Goal: Use online tool/utility: Utilize a website feature to perform a specific function

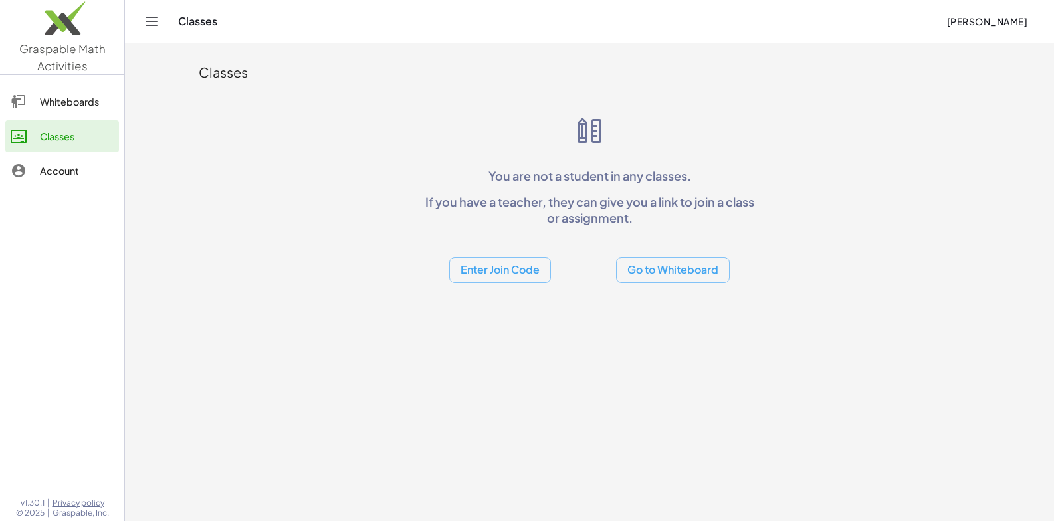
click at [200, 61] on div "Classes" at bounding box center [589, 72] width 781 height 43
click at [100, 107] on div "Whiteboards" at bounding box center [77, 102] width 74 height 16
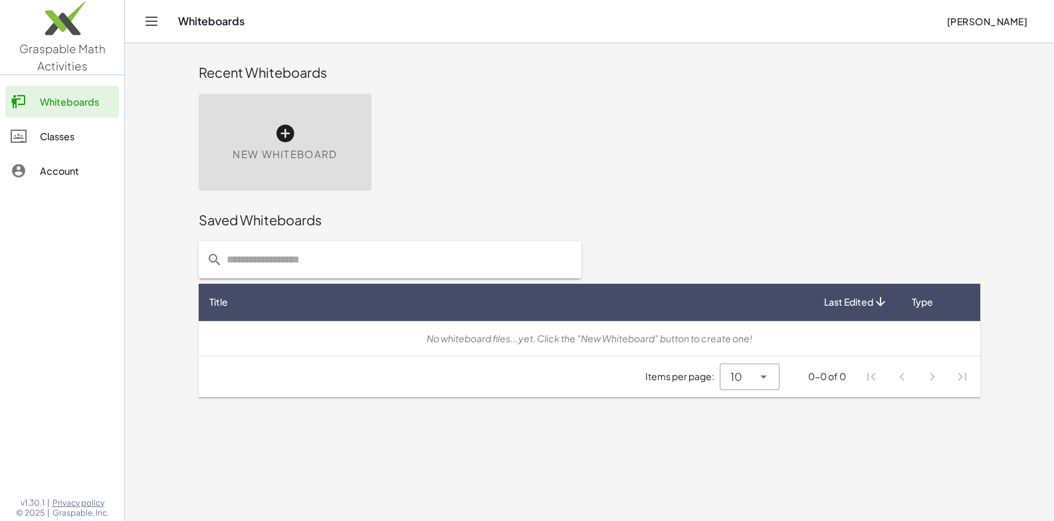
click at [278, 98] on div "New Whiteboard" at bounding box center [285, 142] width 173 height 97
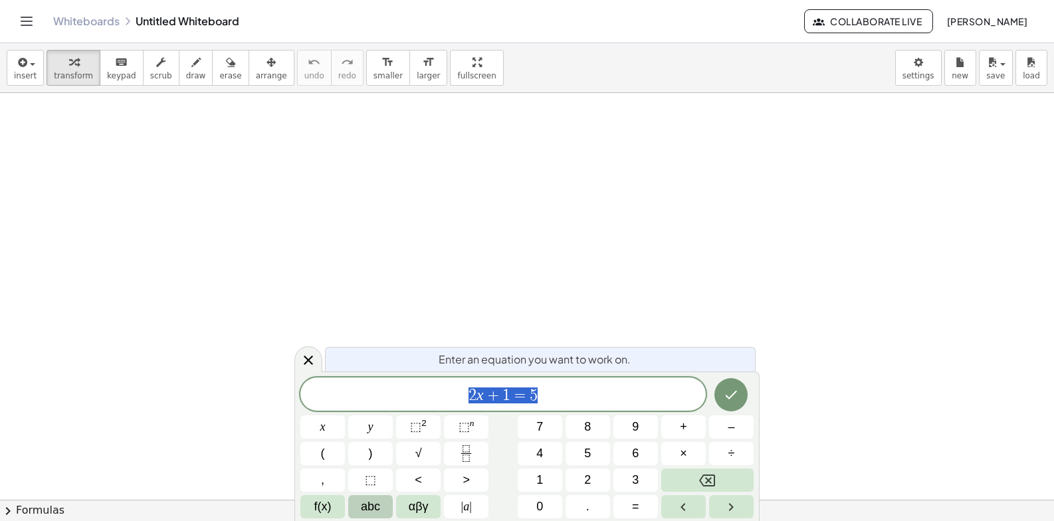
click at [372, 514] on span "abc" at bounding box center [370, 507] width 19 height 18
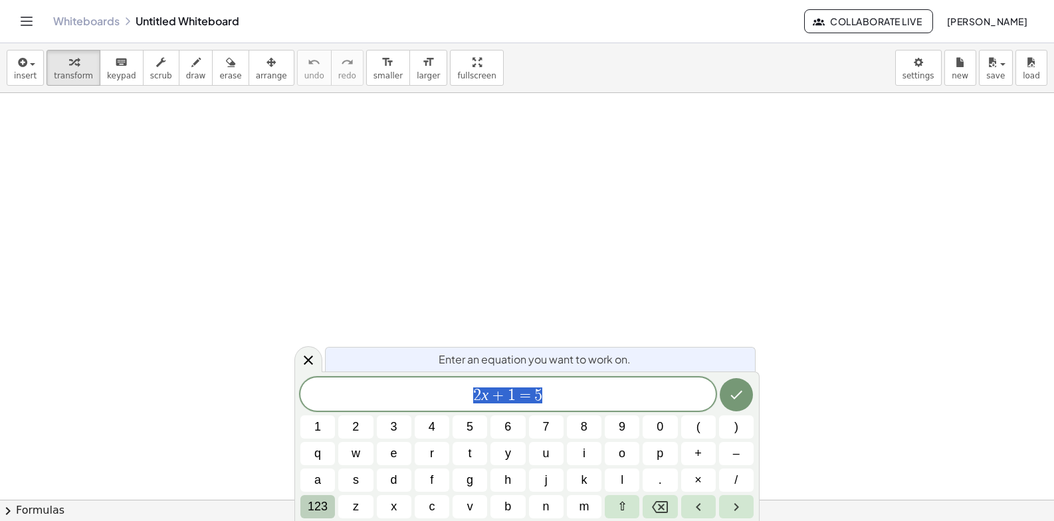
click at [326, 510] on span "123" at bounding box center [318, 507] width 20 height 18
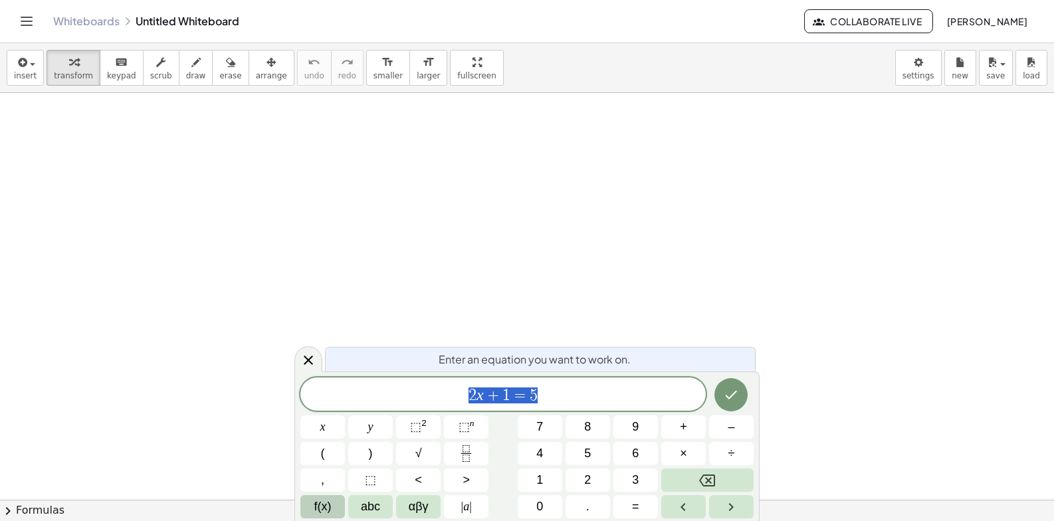
click at [326, 509] on span "f(x)" at bounding box center [322, 507] width 17 height 18
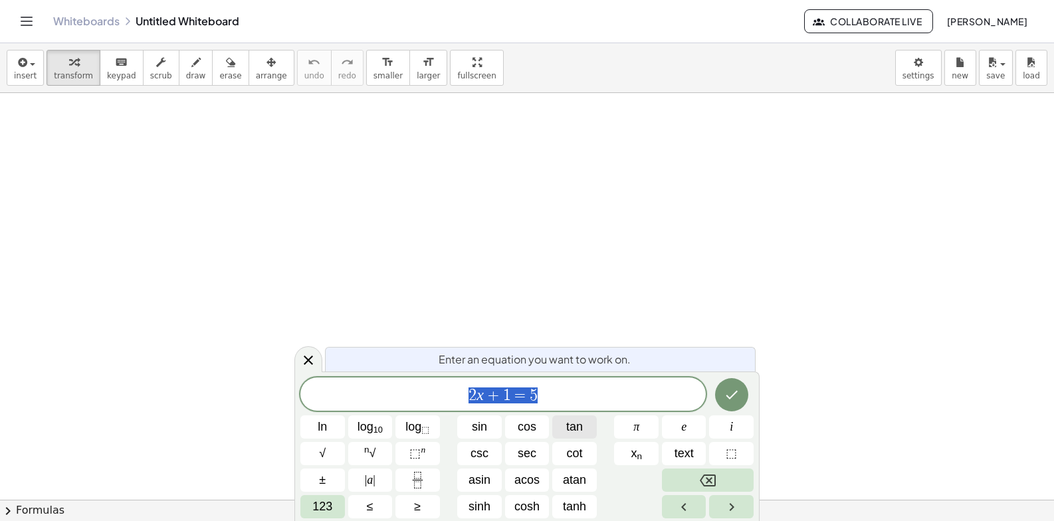
click at [575, 421] on span "tan" at bounding box center [574, 427] width 17 height 18
click at [320, 503] on span "123" at bounding box center [322, 507] width 20 height 18
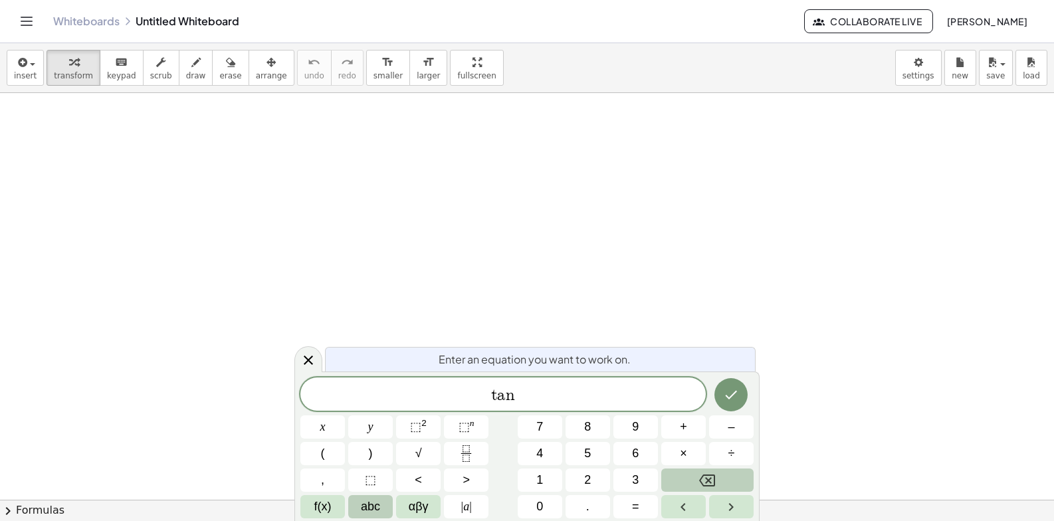
click at [379, 515] on span "abc" at bounding box center [370, 507] width 19 height 18
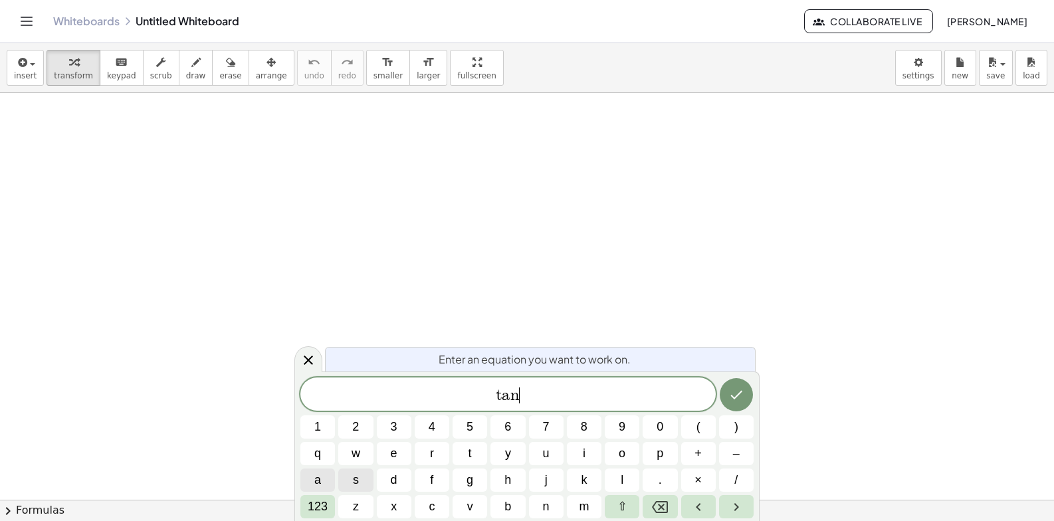
click at [324, 470] on button "a" at bounding box center [317, 479] width 35 height 23
click at [314, 513] on span "123" at bounding box center [318, 507] width 20 height 18
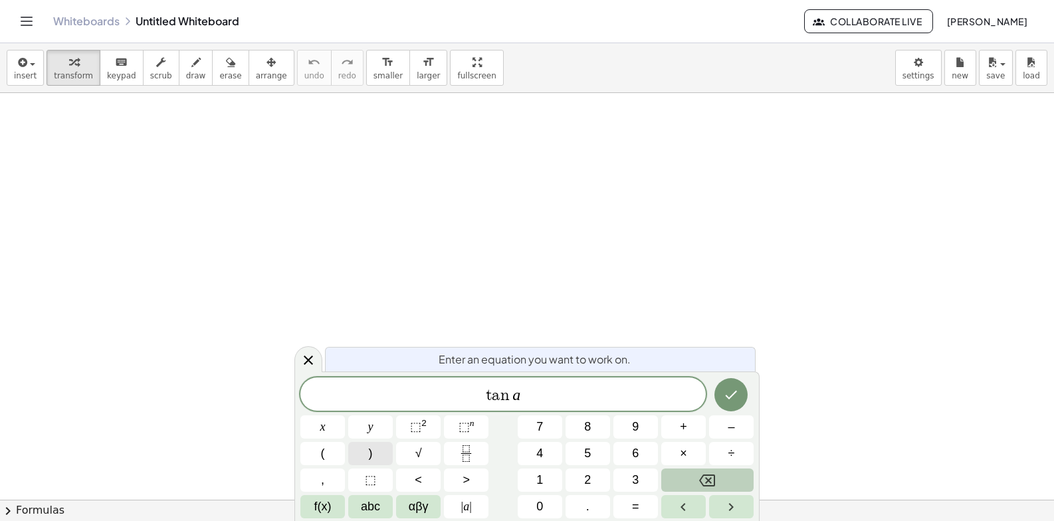
click at [385, 445] on button ")" at bounding box center [370, 453] width 45 height 23
click at [312, 462] on button "(" at bounding box center [322, 453] width 45 height 23
click at [553, 391] on span "t a n ( ​ a )" at bounding box center [502, 394] width 405 height 22
click at [674, 451] on button "×" at bounding box center [683, 453] width 45 height 23
click at [324, 516] on button "f(x)" at bounding box center [322, 506] width 45 height 23
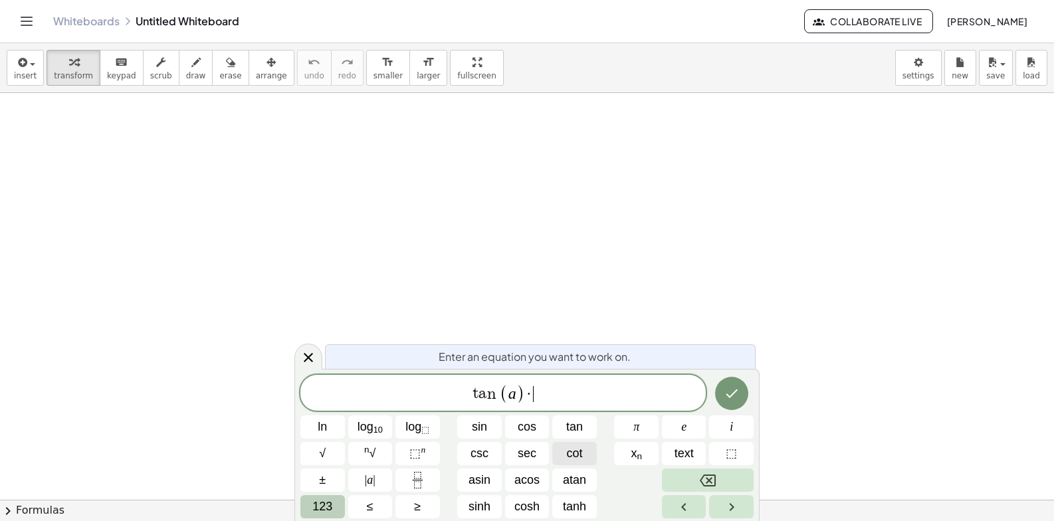
click at [581, 460] on span "cot" at bounding box center [575, 454] width 16 height 18
click at [321, 503] on span "123" at bounding box center [322, 507] width 20 height 18
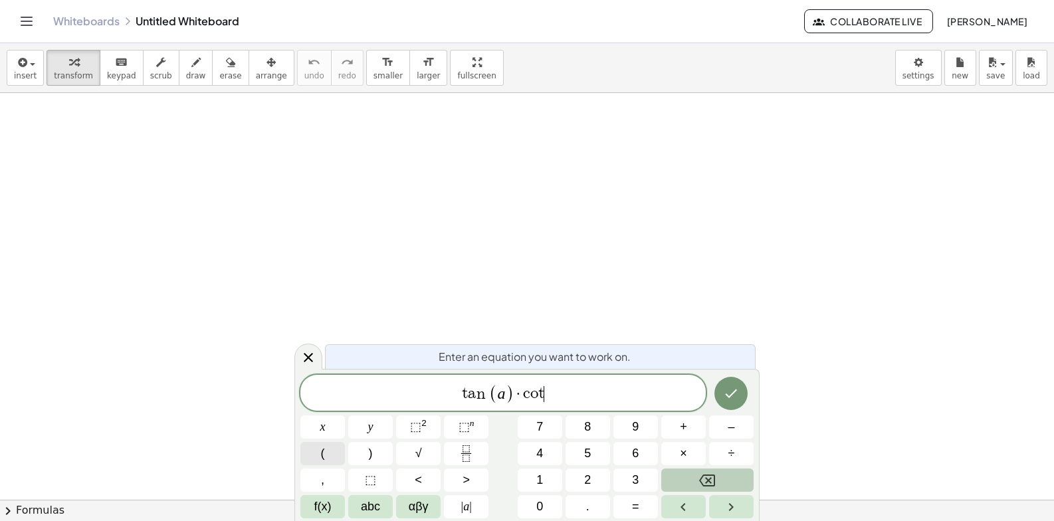
click at [335, 456] on button "(" at bounding box center [322, 453] width 45 height 23
click at [362, 455] on button ")" at bounding box center [370, 453] width 45 height 23
click at [388, 506] on button "abc" at bounding box center [370, 506] width 45 height 23
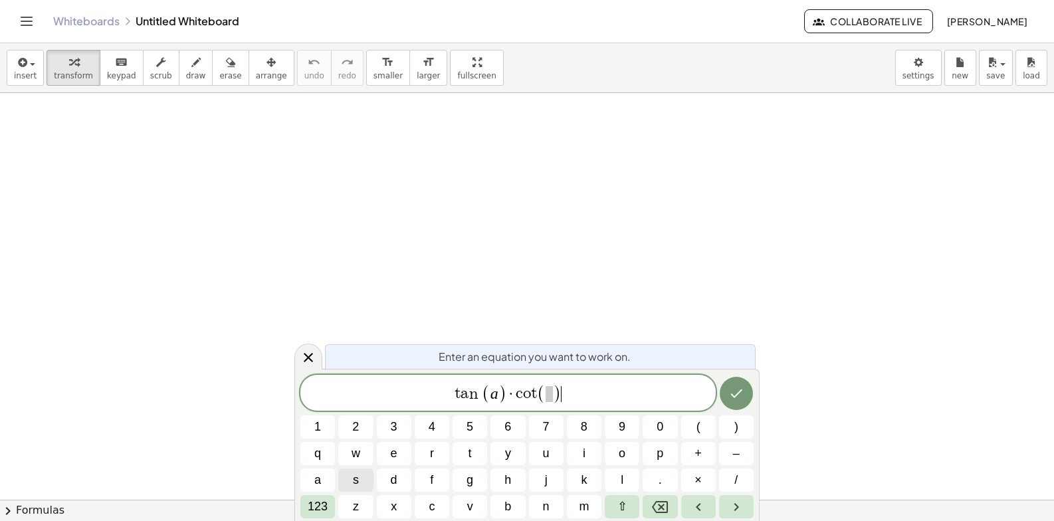
click at [549, 405] on div "t a n ( a ) · c o t ( ) ​" at bounding box center [507, 393] width 415 height 36
click at [315, 483] on span "a" at bounding box center [317, 480] width 7 height 18
click at [611, 397] on span "t a n ( a ) · c o t ( a ​ )" at bounding box center [507, 394] width 415 height 22
click at [302, 512] on button "123" at bounding box center [317, 506] width 35 height 23
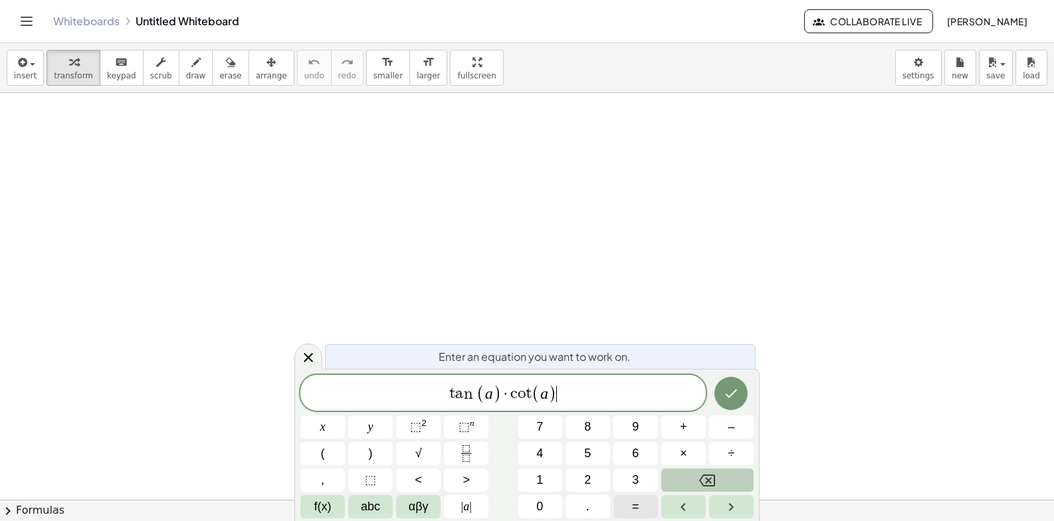
click at [633, 510] on span "=" at bounding box center [635, 507] width 7 height 18
click at [407, 440] on div "t a n ( a ) · c o t ( a ) = x y ⬚ 2 ⬚ n 7 8 9 + – ( ) √ 4 5 6 × ÷ , ⬚ < > 1 2 3…" at bounding box center [526, 447] width 453 height 144
click at [416, 422] on span "⬚" at bounding box center [415, 426] width 11 height 13
click at [567, 394] on span "2" at bounding box center [566, 386] width 7 height 15
click at [565, 394] on span "2" at bounding box center [566, 386] width 7 height 15
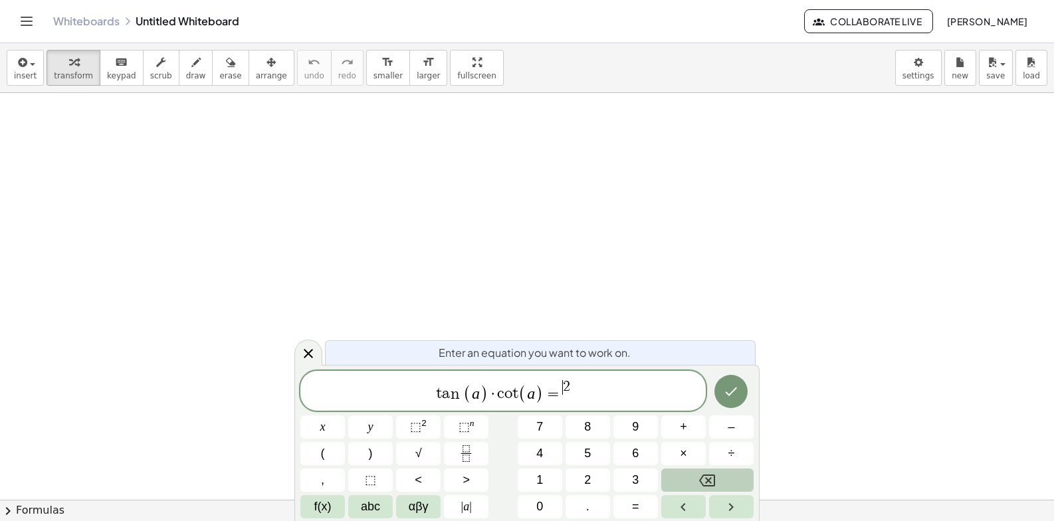
click at [559, 405] on div "t a n ( a ) · c o t ( a ) = ​ 2" at bounding box center [502, 391] width 405 height 40
click at [328, 498] on span "f(x)" at bounding box center [322, 507] width 17 height 18
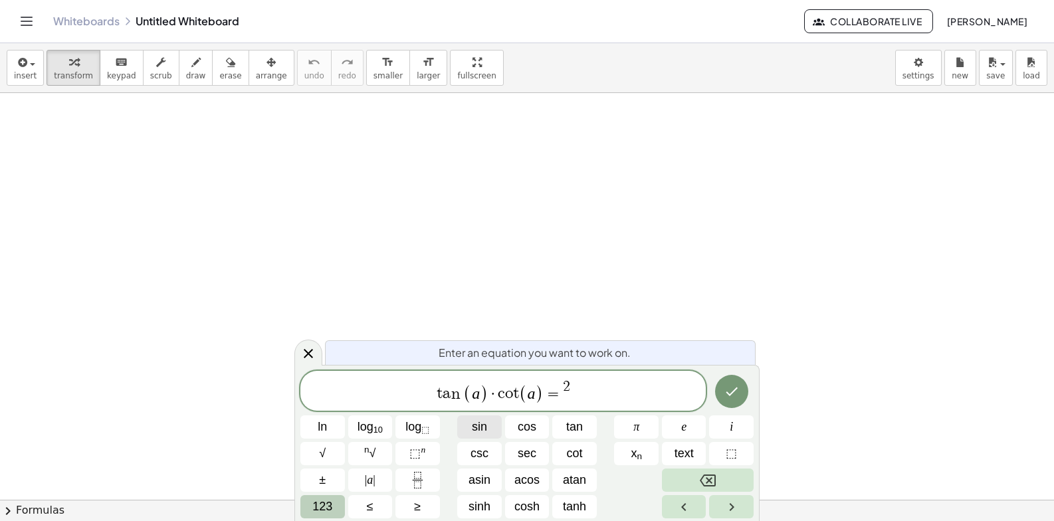
click at [489, 425] on button "sin" at bounding box center [479, 426] width 45 height 23
click at [585, 399] on span "t a n ( a ) · c o t ( a ) = s i n 2 ​" at bounding box center [502, 392] width 405 height 26
click at [330, 501] on span "123" at bounding box center [322, 507] width 20 height 18
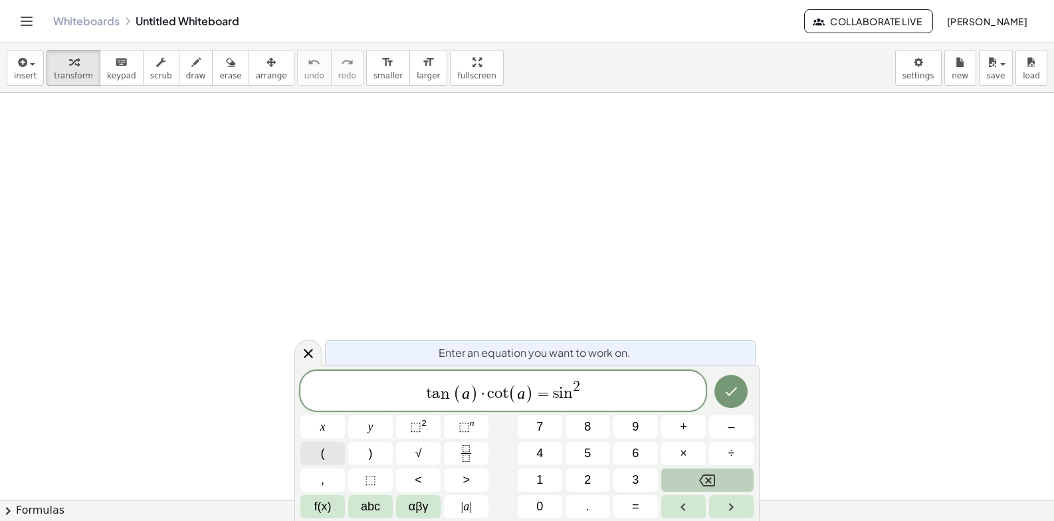
click at [321, 461] on span "(" at bounding box center [323, 454] width 4 height 18
click at [357, 456] on button ")" at bounding box center [370, 453] width 45 height 23
click at [585, 388] on span ")" at bounding box center [587, 393] width 9 height 19
click at [313, 506] on button "f(x)" at bounding box center [322, 506] width 45 height 23
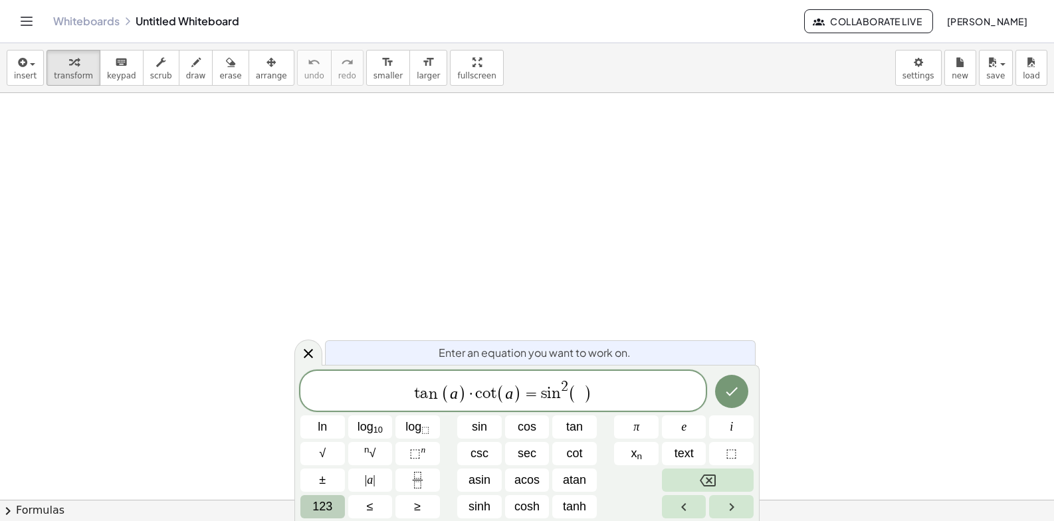
click at [330, 501] on span "123" at bounding box center [322, 507] width 20 height 18
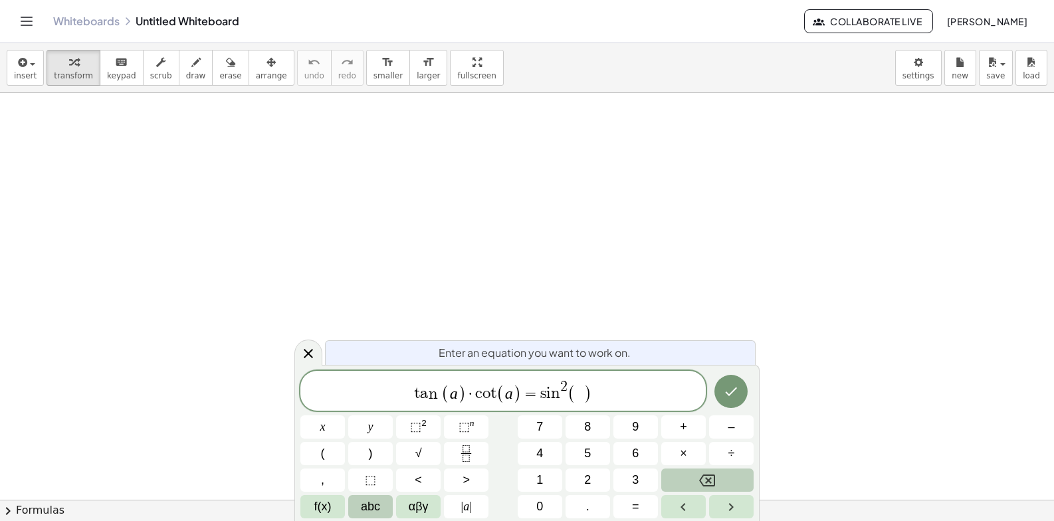
click at [363, 502] on span "abc" at bounding box center [370, 507] width 19 height 18
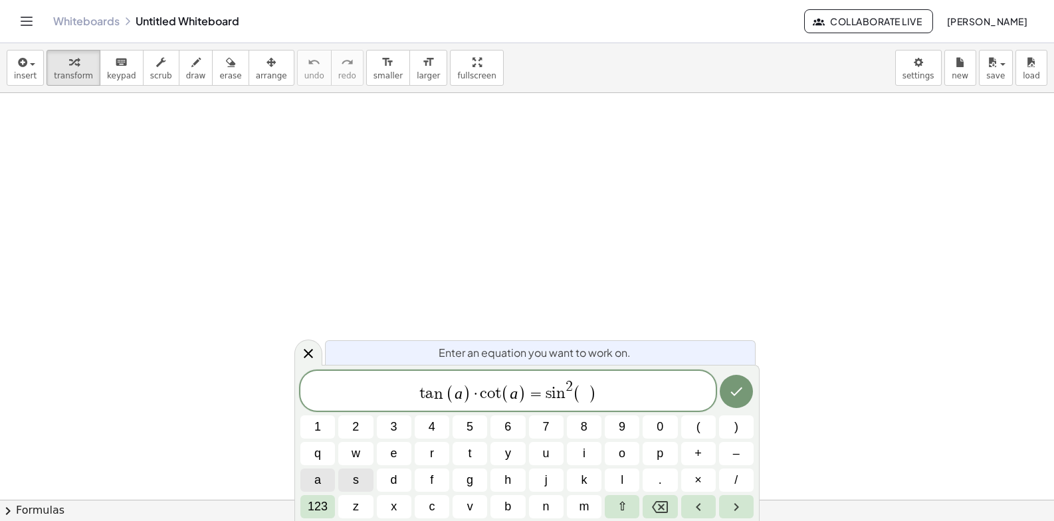
click at [321, 472] on span "a" at bounding box center [317, 480] width 7 height 18
click at [688, 457] on button "+" at bounding box center [698, 453] width 35 height 23
click at [310, 507] on span "123" at bounding box center [318, 507] width 20 height 18
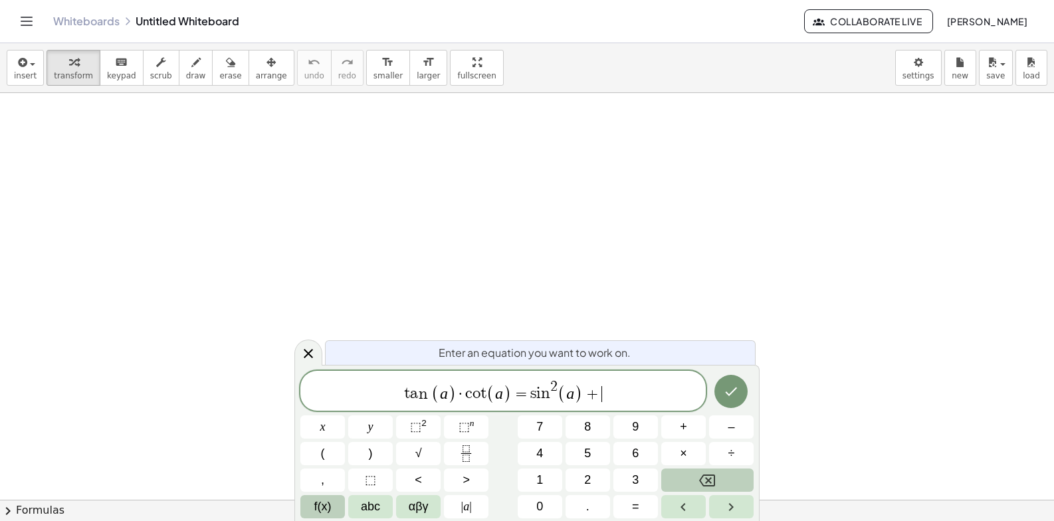
click at [321, 498] on span "f(x)" at bounding box center [322, 507] width 17 height 18
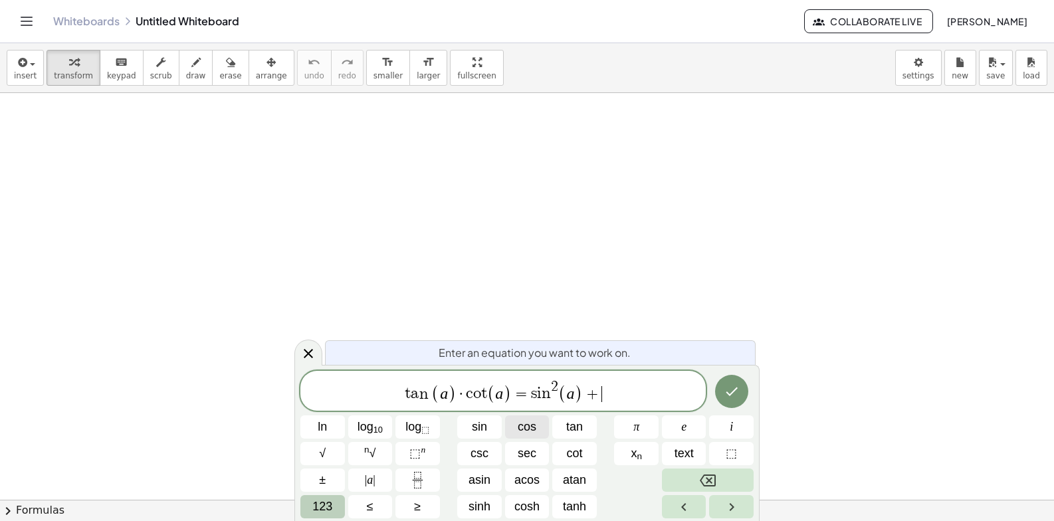
click at [523, 434] on span "cos" at bounding box center [527, 427] width 19 height 18
click at [412, 456] on span "⬚" at bounding box center [414, 453] width 11 height 13
click at [315, 497] on button "123" at bounding box center [322, 506] width 45 height 23
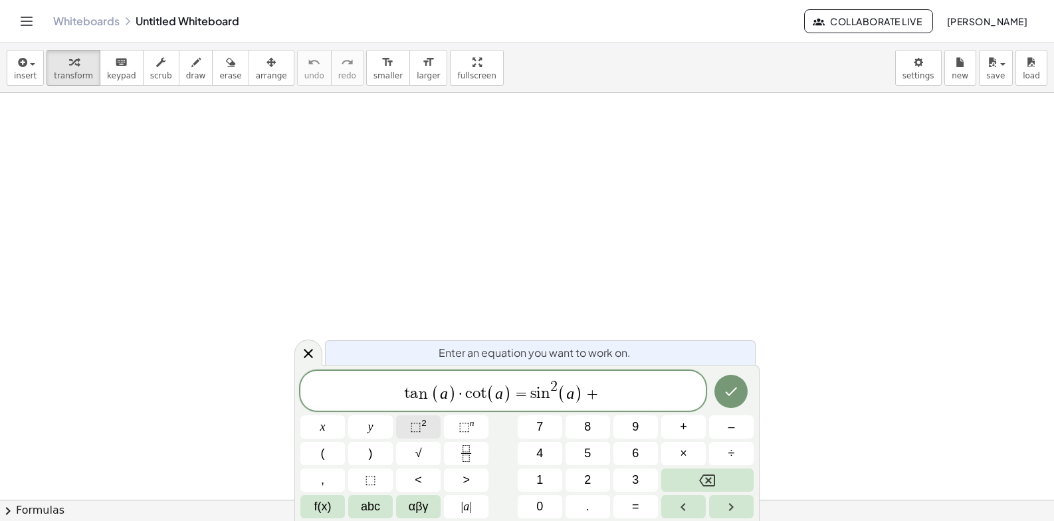
click at [421, 423] on sup "2" at bounding box center [423, 423] width 5 height 10
click at [330, 509] on span "f(x)" at bounding box center [322, 507] width 17 height 18
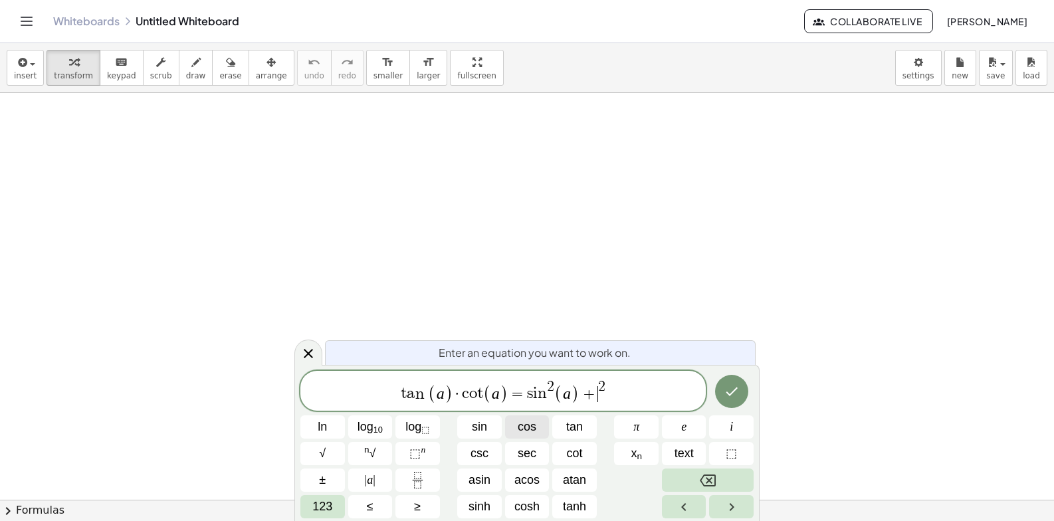
click at [520, 425] on span "cos" at bounding box center [527, 427] width 19 height 18
click at [620, 395] on span "t a n ( a ) · c o t ( a ) = s i n 2 ( a ) + c o s ​ 2" at bounding box center [502, 392] width 405 height 26
click at [332, 516] on button "123" at bounding box center [322, 506] width 45 height 23
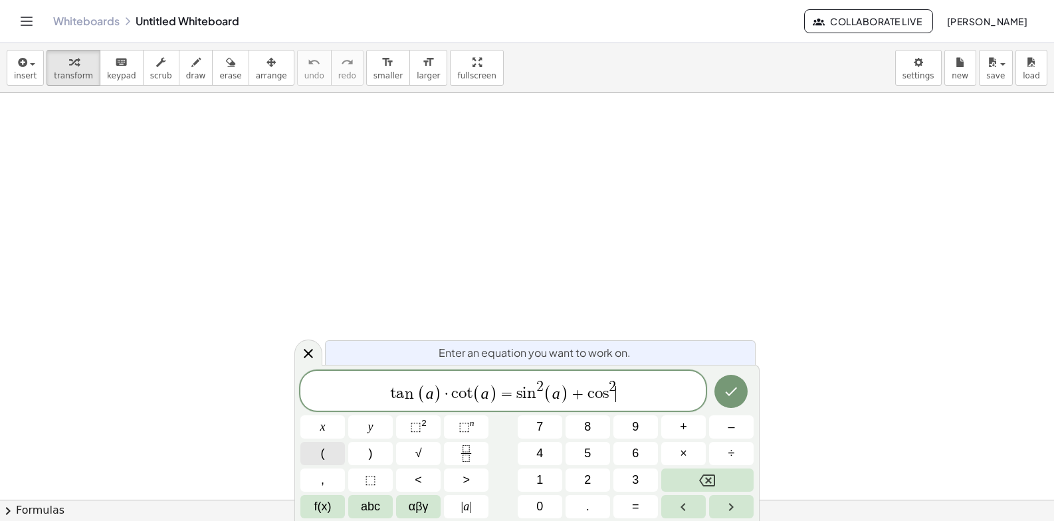
click at [322, 455] on span "(" at bounding box center [323, 454] width 4 height 18
click at [358, 518] on div "Enter an equation you want to work on. t a n ( a ) · c o t ( a ) = s i n 2 ( a …" at bounding box center [526, 443] width 465 height 156
click at [369, 502] on span "abc" at bounding box center [370, 507] width 19 height 18
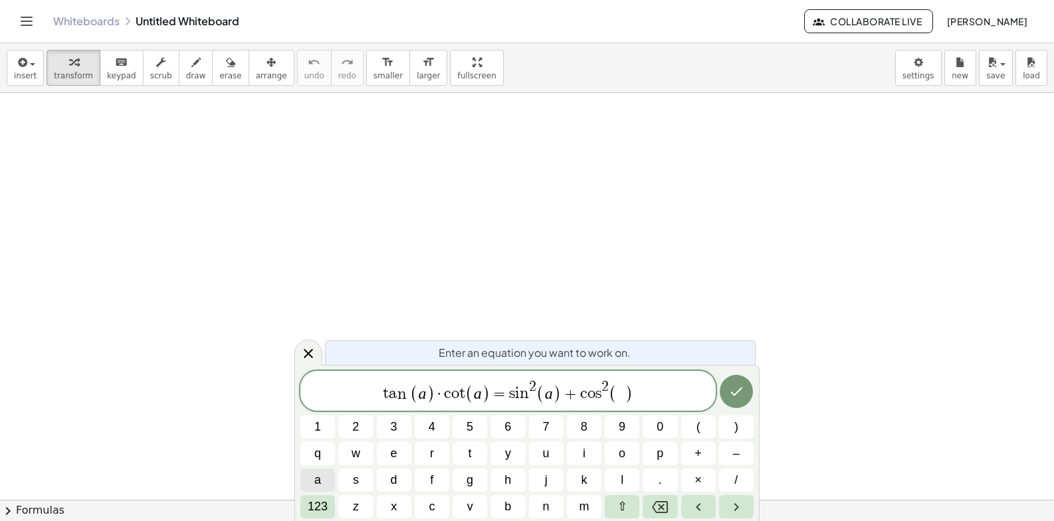
click at [312, 488] on button "a" at bounding box center [317, 479] width 35 height 23
click at [324, 507] on span "123" at bounding box center [318, 507] width 20 height 18
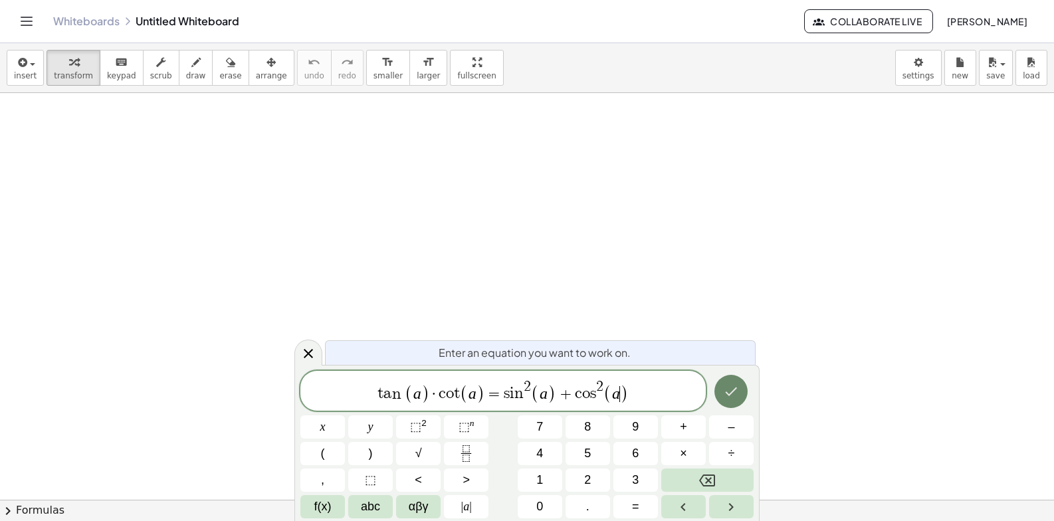
click at [740, 385] on button "Done" at bounding box center [730, 391] width 33 height 33
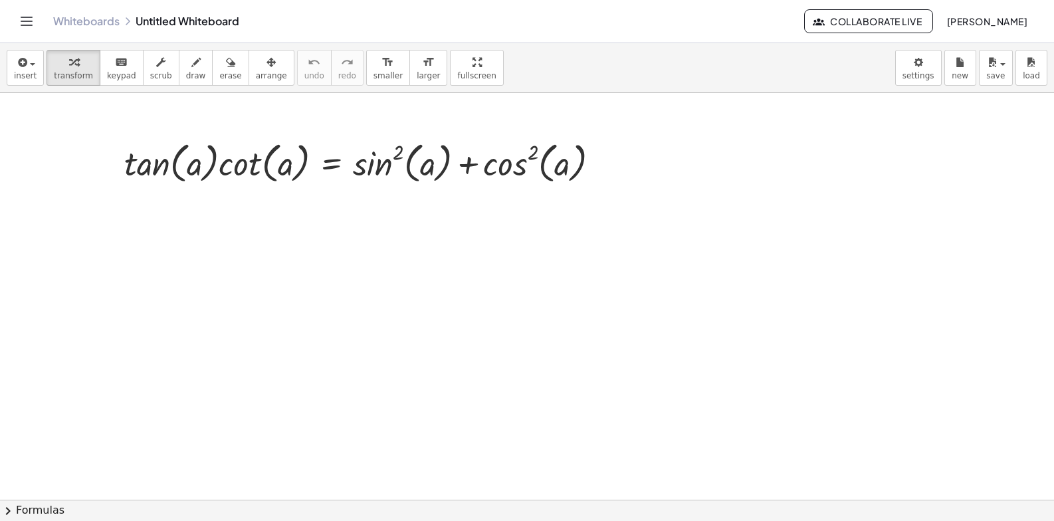
click at [23, 518] on button "chevron_right Formulas" at bounding box center [527, 510] width 1054 height 21
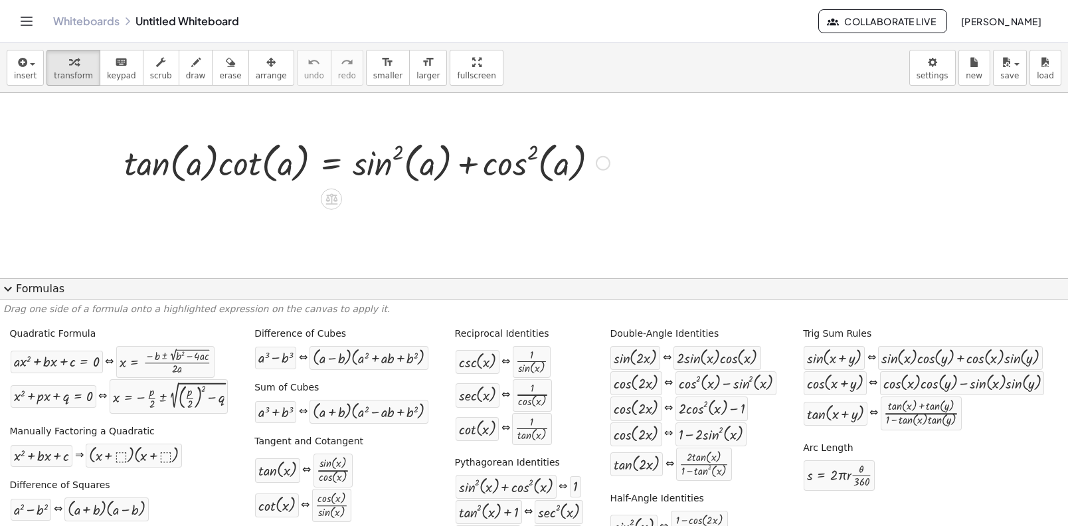
click at [214, 165] on div at bounding box center [367, 162] width 499 height 51
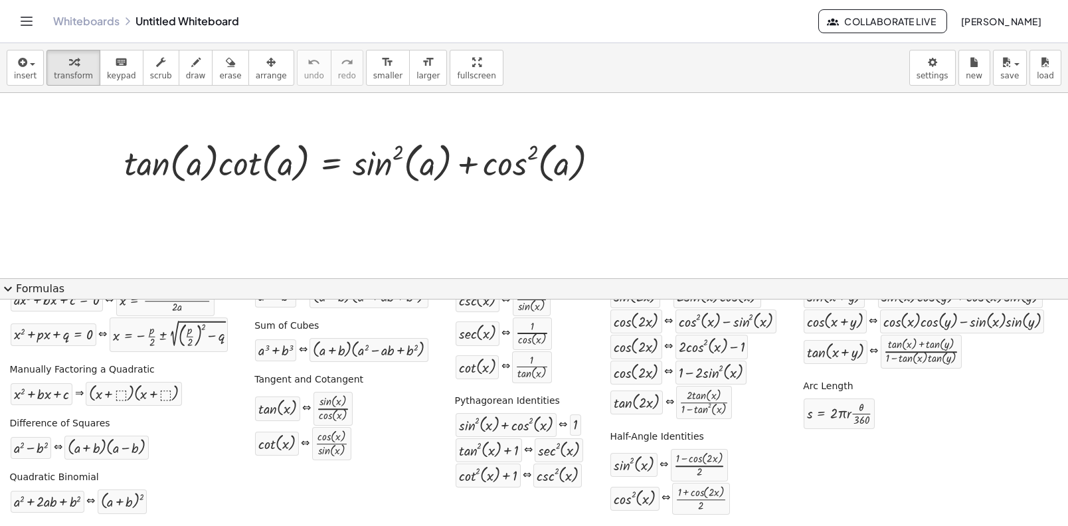
scroll to position [62, 0]
drag, startPoint x: 336, startPoint y: 419, endPoint x: 175, endPoint y: 167, distance: 298.6
drag, startPoint x: 277, startPoint y: 405, endPoint x: 196, endPoint y: 267, distance: 159.7
drag, startPoint x: 191, startPoint y: 223, endPoint x: 187, endPoint y: 211, distance: 13.2
click at [187, 209] on div at bounding box center [534, 499] width 1068 height 813
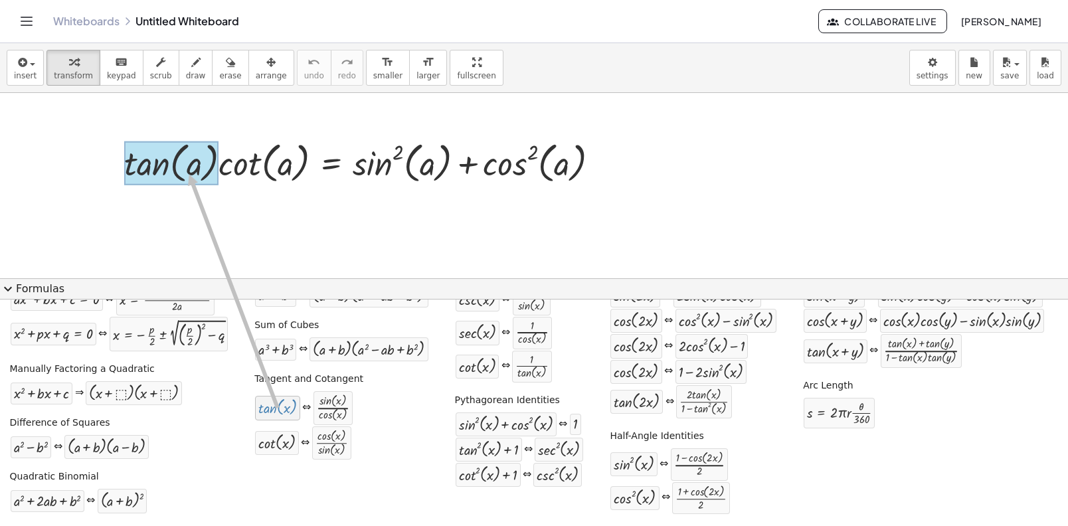
drag, startPoint x: 272, startPoint y: 392, endPoint x: 185, endPoint y: 175, distance: 234.1
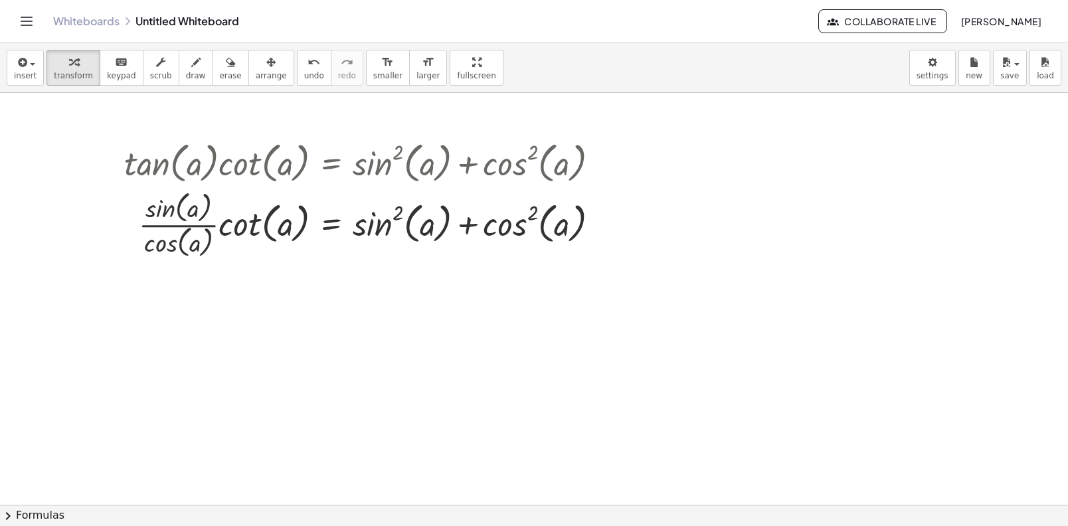
click at [17, 512] on button "chevron_right Formulas" at bounding box center [534, 515] width 1068 height 21
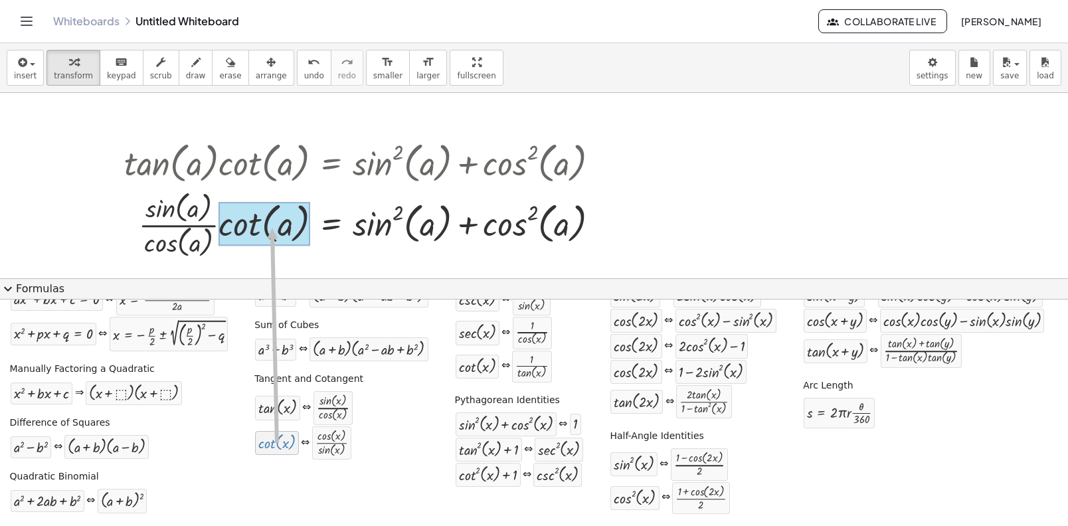
drag, startPoint x: 270, startPoint y: 449, endPoint x: 268, endPoint y: 228, distance: 220.6
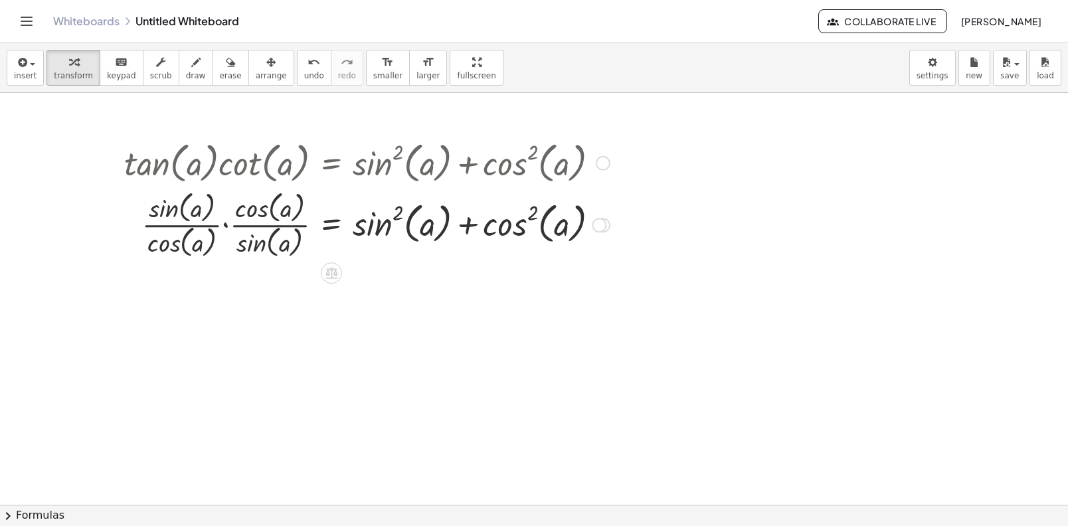
click at [227, 225] on div at bounding box center [367, 224] width 499 height 74
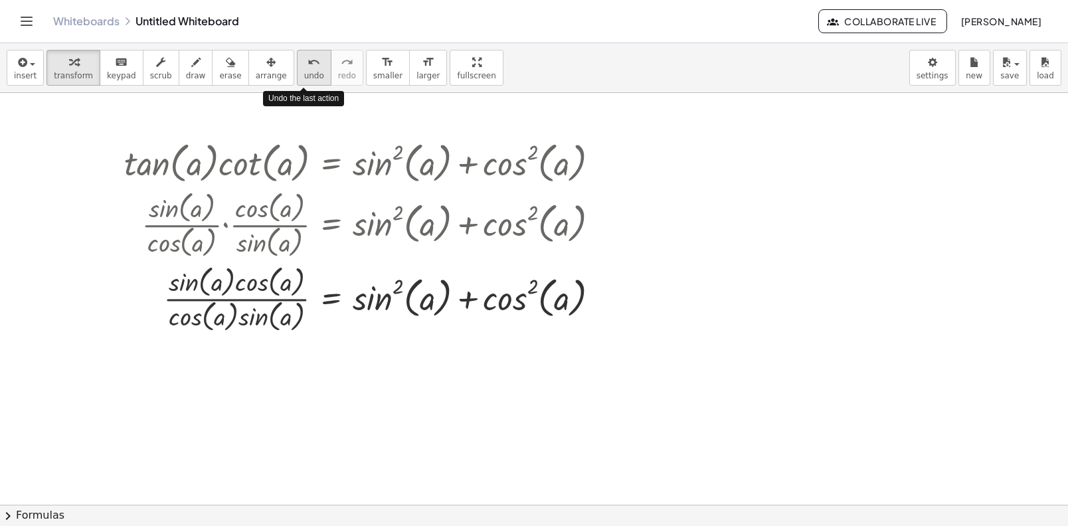
click at [315, 71] on button "undo undo" at bounding box center [314, 68] width 35 height 36
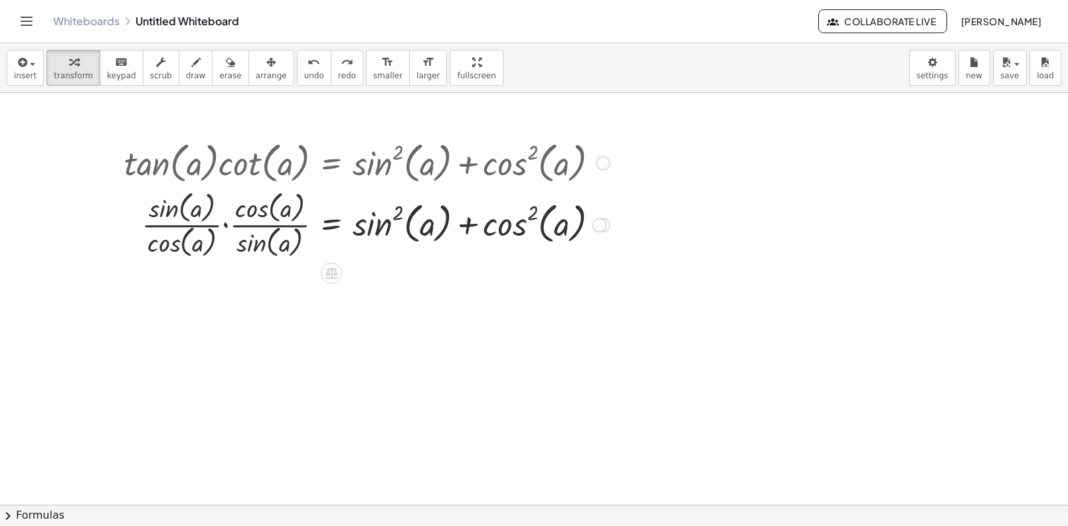
click at [197, 205] on div at bounding box center [356, 224] width 521 height 74
drag, startPoint x: 166, startPoint y: 208, endPoint x: 262, endPoint y: 235, distance: 100.1
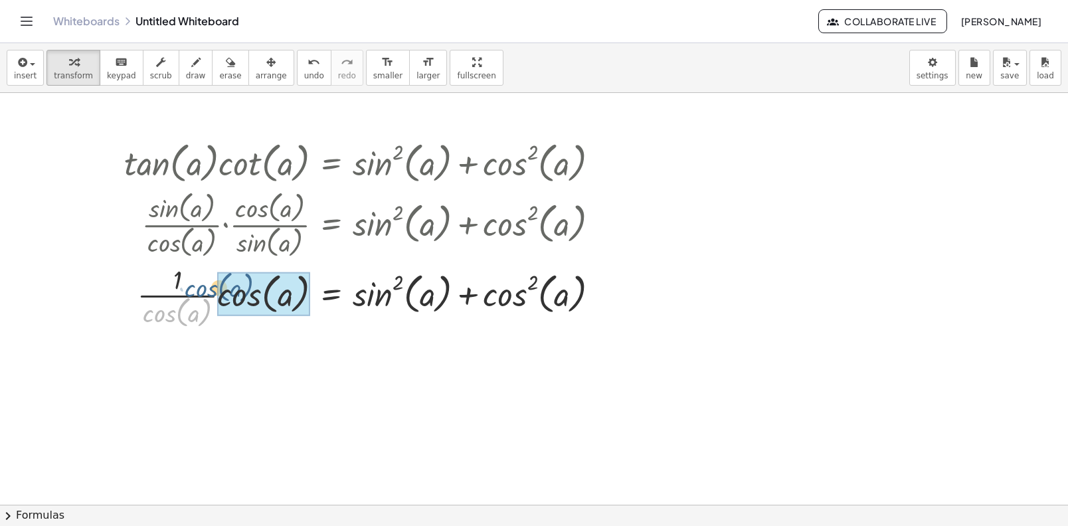
drag, startPoint x: 191, startPoint y: 314, endPoint x: 257, endPoint y: 280, distance: 74.6
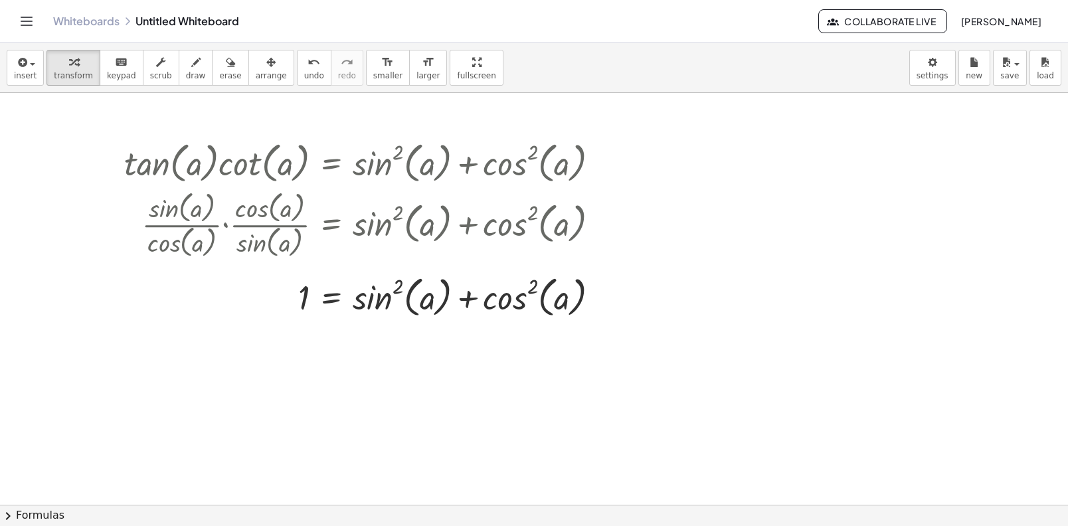
click at [11, 519] on span "chevron_right" at bounding box center [8, 516] width 16 height 16
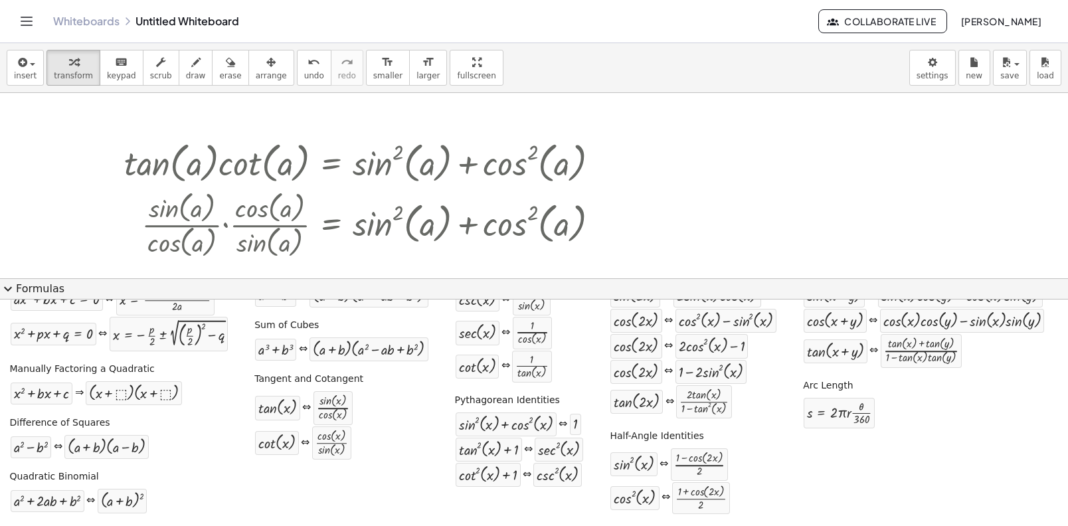
drag, startPoint x: 580, startPoint y: 429, endPoint x: 562, endPoint y: 419, distance: 20.9
click at [562, 419] on div "+ sin ( , x ) 2 + cos ( , x ) 2 ⇔ 1" at bounding box center [520, 424] width 130 height 25
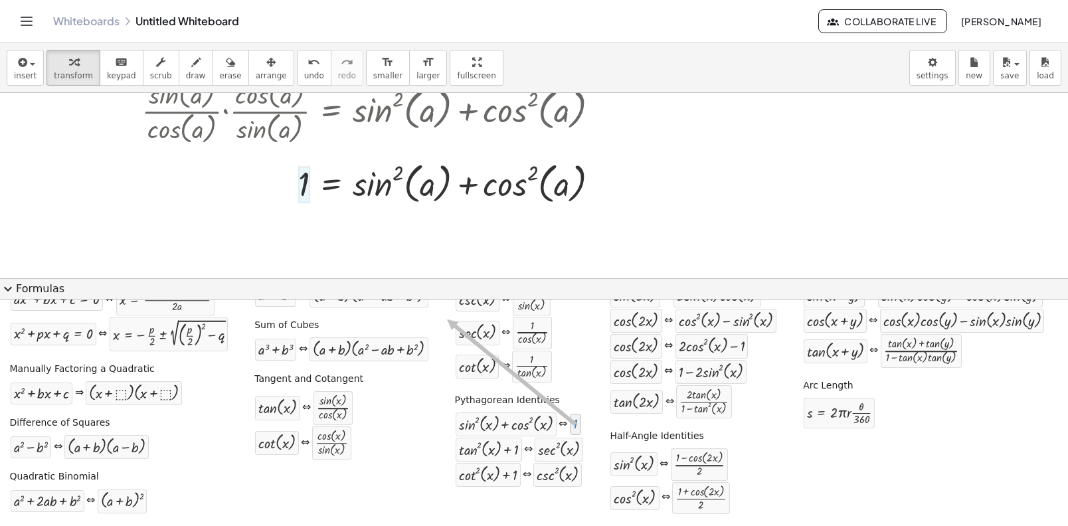
scroll to position [0, 0]
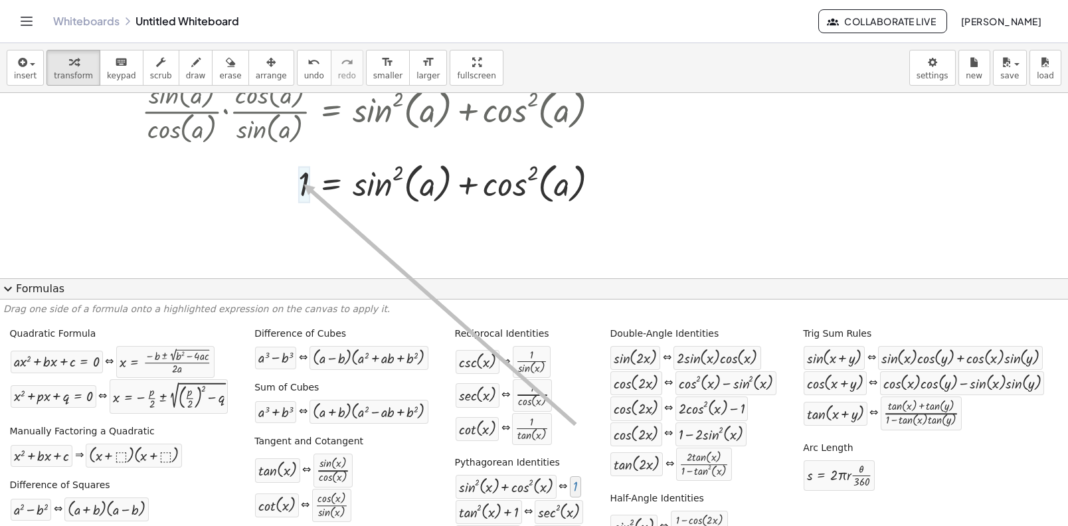
drag, startPoint x: 569, startPoint y: 425, endPoint x: 300, endPoint y: 184, distance: 361.4
drag, startPoint x: 567, startPoint y: 490, endPoint x: 308, endPoint y: 197, distance: 390.2
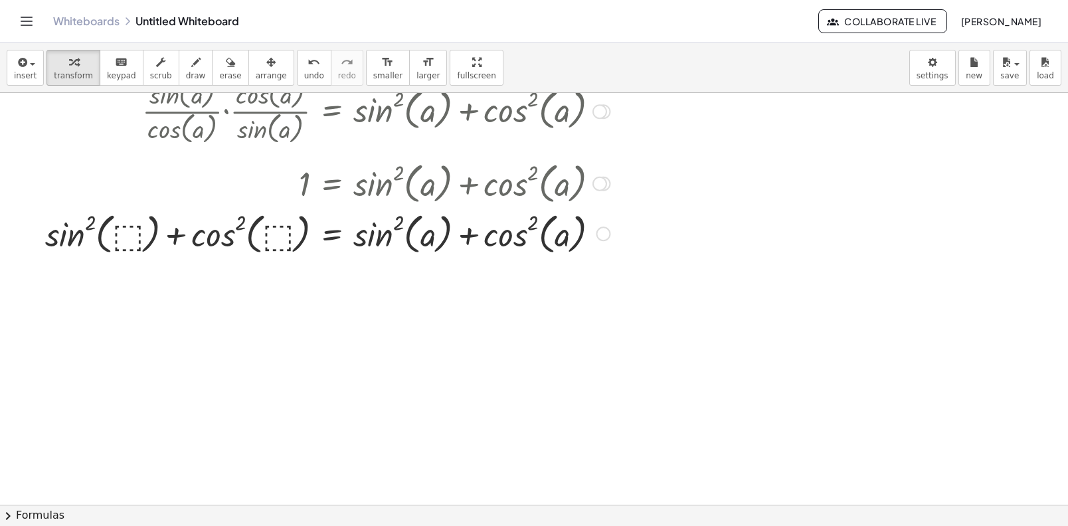
click at [276, 238] on div at bounding box center [328, 233] width 578 height 51
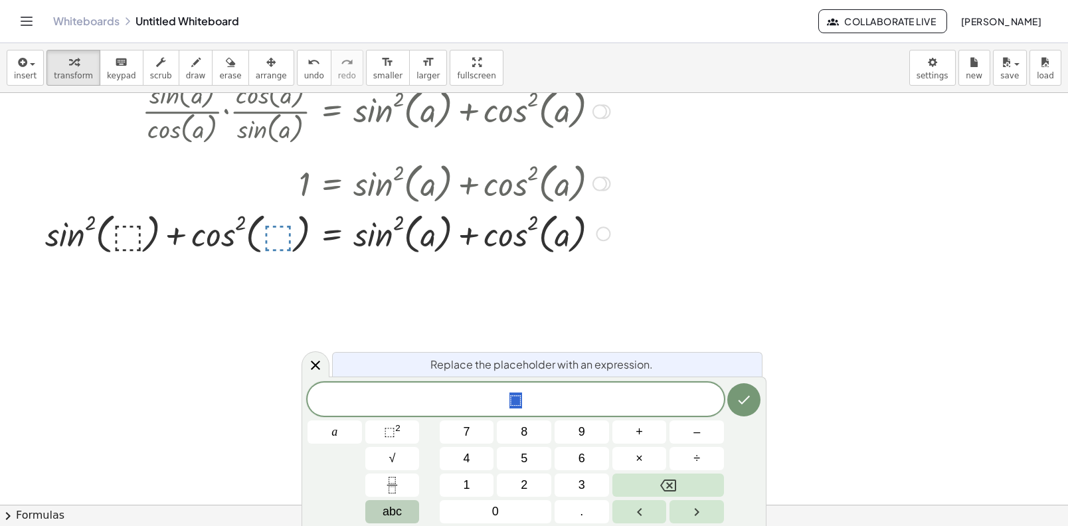
click at [413, 508] on button "abc" at bounding box center [392, 511] width 54 height 23
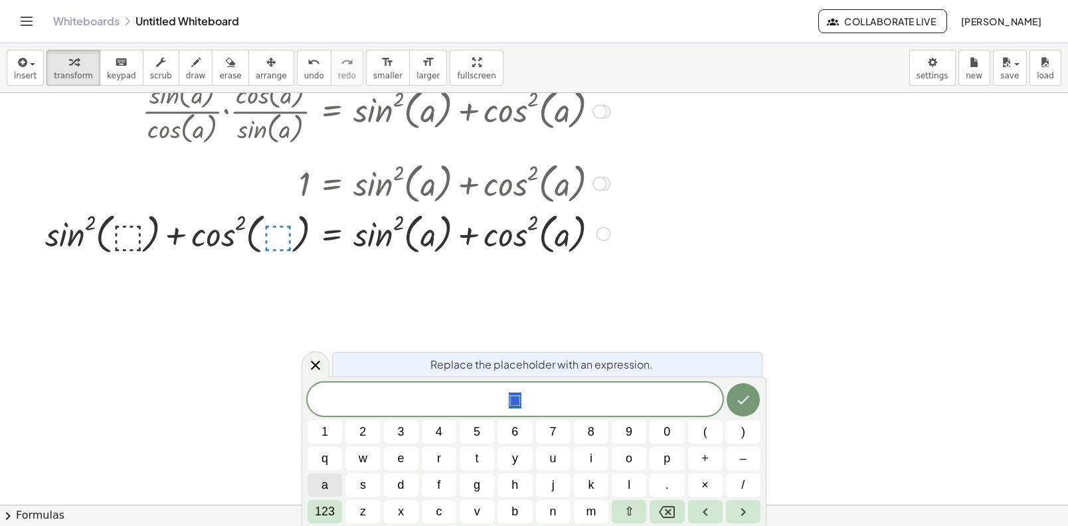
click at [337, 491] on button "a" at bounding box center [325, 485] width 35 height 23
click at [752, 404] on button "Done" at bounding box center [743, 399] width 33 height 33
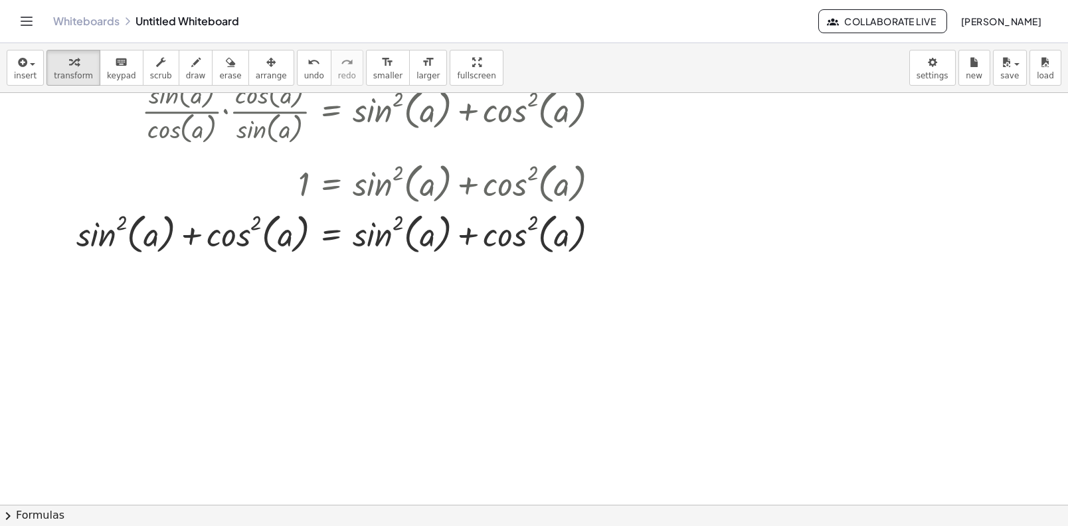
drag, startPoint x: 1065, startPoint y: 16, endPoint x: 1065, endPoint y: -23, distance: 39.2
click at [1053, 0] on html "Graspable Math Activities Whiteboards Classes Account v1.30.1 | Privacy policy …" at bounding box center [534, 263] width 1068 height 526
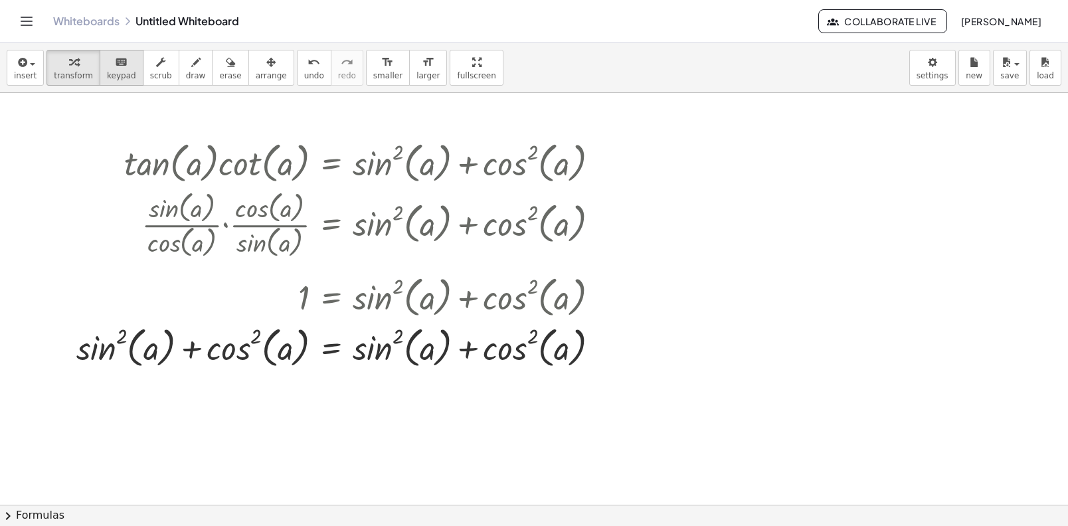
click at [120, 64] on icon "keyboard" at bounding box center [121, 62] width 13 height 16
click at [124, 54] on div "keyboard" at bounding box center [121, 62] width 29 height 16
click at [242, 474] on div at bounding box center [534, 505] width 1068 height 824
click at [242, 473] on div at bounding box center [534, 505] width 1068 height 824
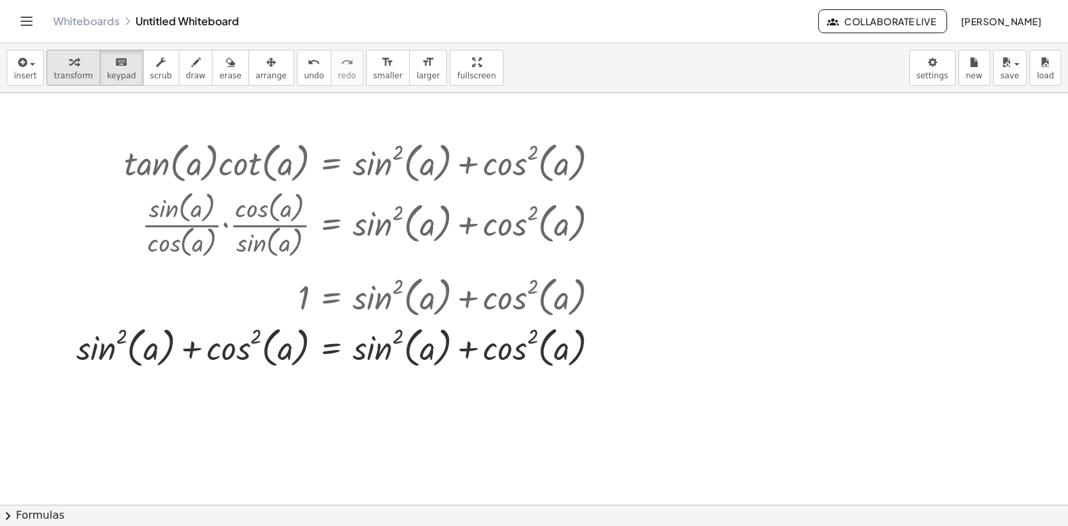
click at [72, 82] on button "transform" at bounding box center [74, 68] width 54 height 36
click at [195, 83] on button "draw" at bounding box center [196, 68] width 35 height 36
click at [225, 77] on span "erase" at bounding box center [230, 75] width 22 height 9
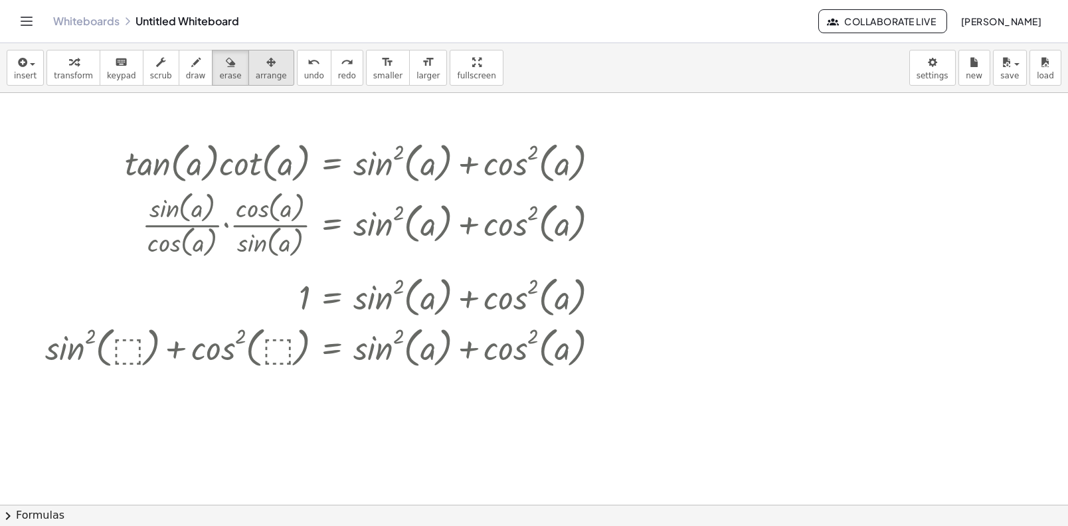
drag, startPoint x: 299, startPoint y: 68, endPoint x: 272, endPoint y: 68, distance: 26.6
click at [308, 68] on icon "undo" at bounding box center [314, 62] width 13 height 16
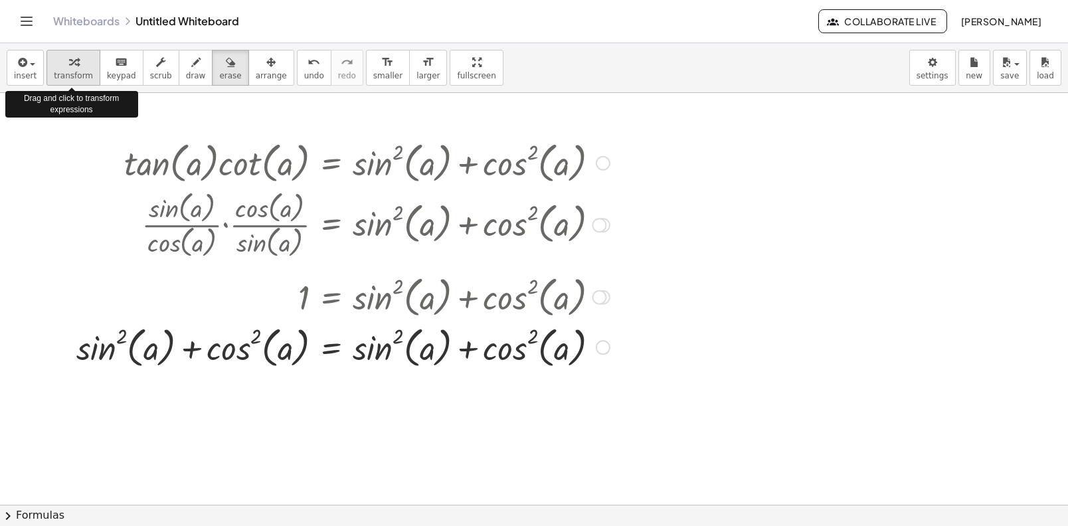
click at [84, 72] on span "transform" at bounding box center [73, 75] width 39 height 9
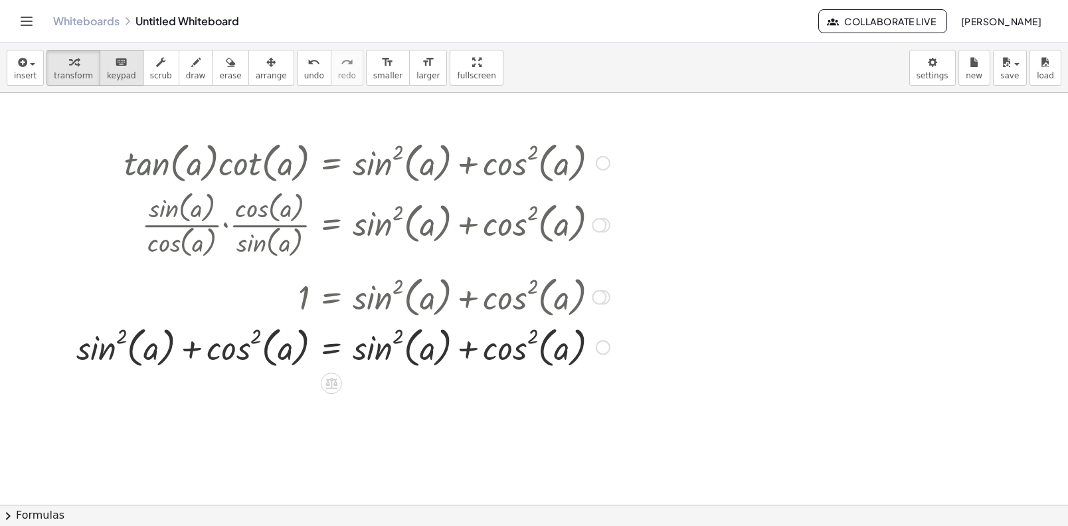
click at [107, 75] on span "keypad" at bounding box center [121, 75] width 29 height 9
click at [107, 76] on span "keypad" at bounding box center [121, 75] width 29 height 9
drag, startPoint x: 307, startPoint y: 433, endPoint x: 506, endPoint y: 431, distance: 198.7
click at [506, 431] on div at bounding box center [534, 505] width 1068 height 824
drag, startPoint x: 548, startPoint y: 522, endPoint x: 548, endPoint y: 471, distance: 51.2
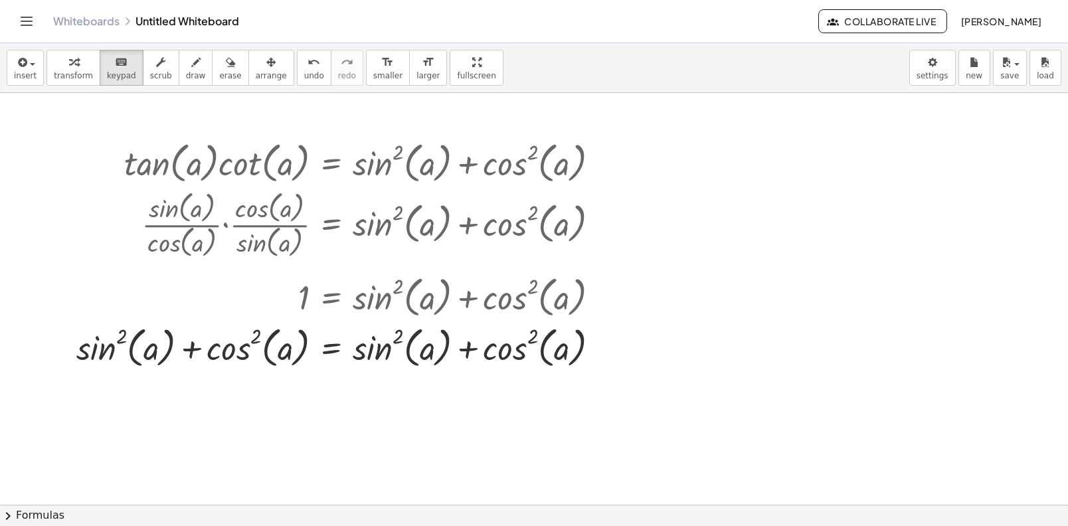
click at [548, 471] on div "insert select one: Math Expression Function Text Youtube Video Graphing Geometr…" at bounding box center [534, 284] width 1068 height 483
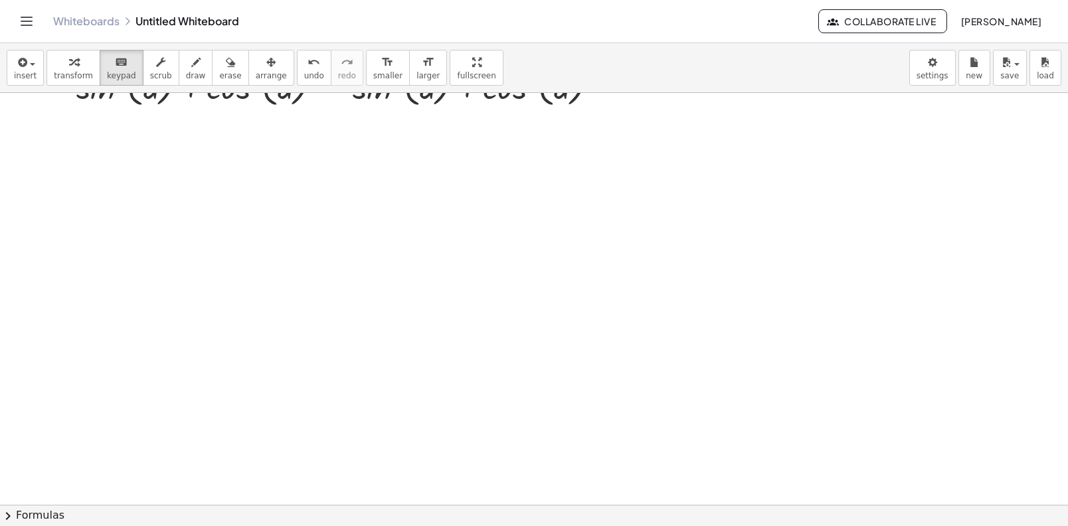
scroll to position [450, 0]
click at [742, 518] on button "chevron_right Formulas" at bounding box center [534, 515] width 1068 height 21
click at [0, 0] on div "sin ( , x ) 2 ⇔ · ( + 1 − cos ( , · 2 · x ) ) · 2" at bounding box center [0, 0] width 0 height 0
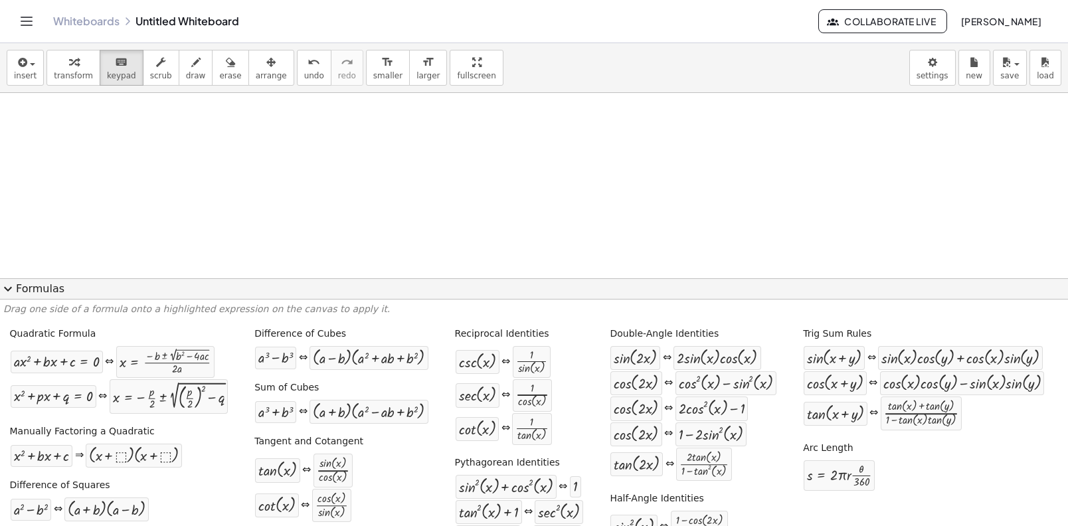
click at [742, 518] on div "sin ( , x ) 2 ⇔ · ( + 1 − cos ( , · 2 · x ) ) · 2" at bounding box center [693, 526] width 167 height 33
click at [15, 285] on span "expand_more" at bounding box center [8, 289] width 16 height 16
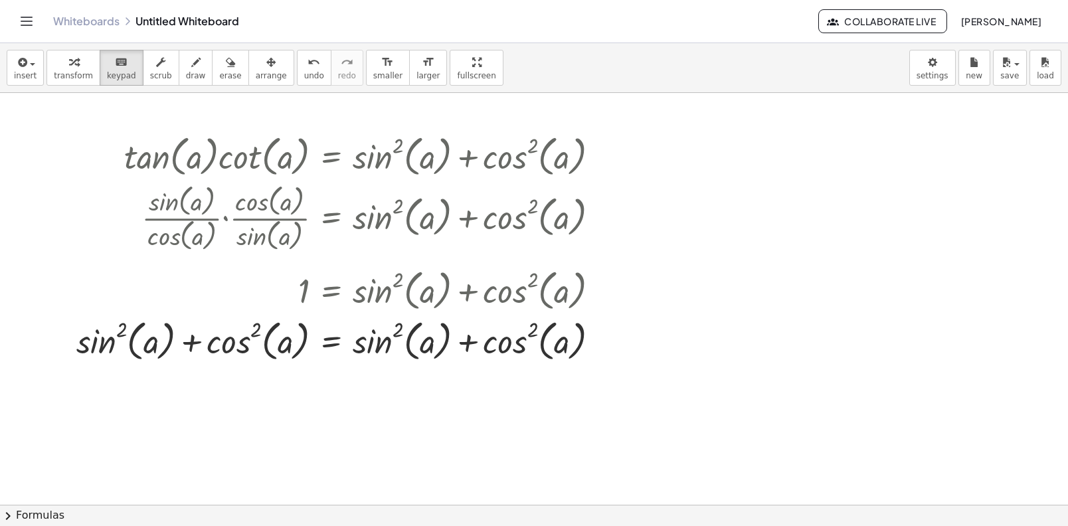
scroll to position [0, 0]
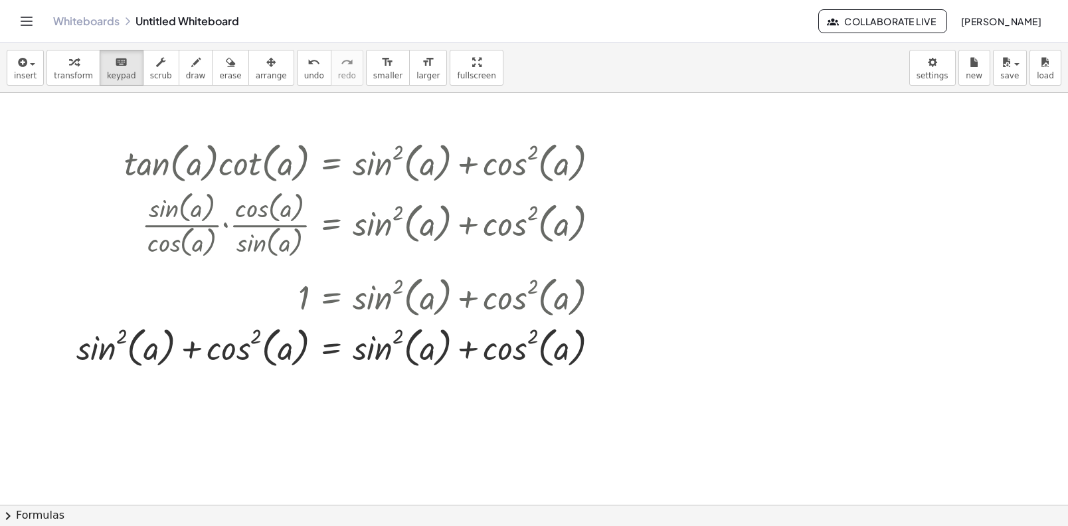
click at [553, 383] on div at bounding box center [534, 505] width 1068 height 824
drag, startPoint x: 118, startPoint y: 87, endPoint x: 111, endPoint y: 63, distance: 24.8
drag, startPoint x: 111, startPoint y: 63, endPoint x: 31, endPoint y: 204, distance: 161.9
click at [29, 206] on div "insert select one: Math Expression Function Text Youtube Video Graphing Geometr…" at bounding box center [534, 284] width 1068 height 483
click at [115, 59] on icon "keyboard" at bounding box center [121, 62] width 13 height 16
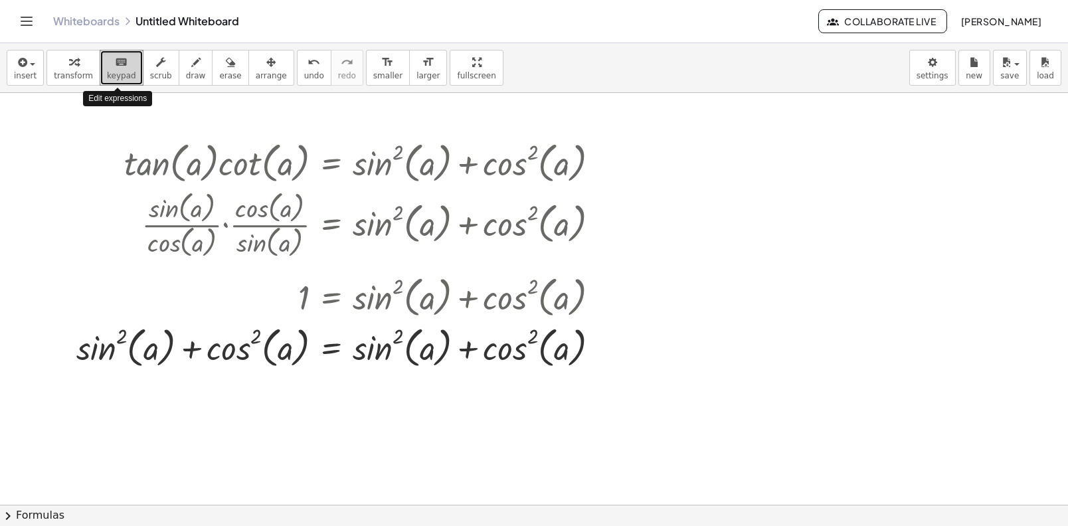
click at [115, 59] on icon "keyboard" at bounding box center [121, 62] width 13 height 16
click at [76, 60] on div "button" at bounding box center [73, 62] width 39 height 16
click at [162, 72] on span "scrub" at bounding box center [161, 75] width 22 height 9
click at [186, 74] on span "draw" at bounding box center [196, 75] width 20 height 9
click at [150, 74] on span "scrub" at bounding box center [161, 75] width 22 height 9
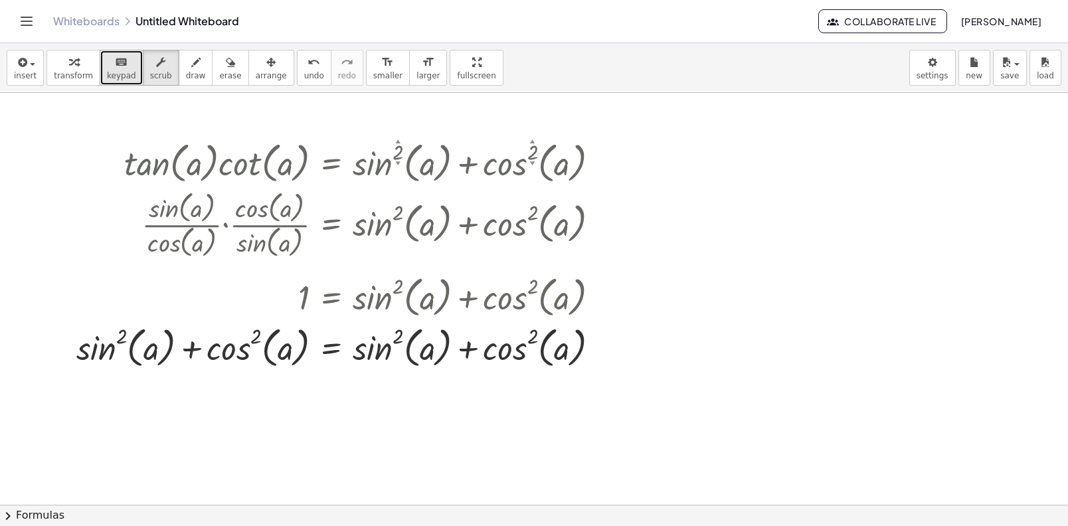
click at [127, 74] on span "keypad" at bounding box center [121, 75] width 29 height 9
click at [11, 201] on div at bounding box center [534, 505] width 1068 height 824
click at [147, 330] on div at bounding box center [151, 348] width 15 height 37
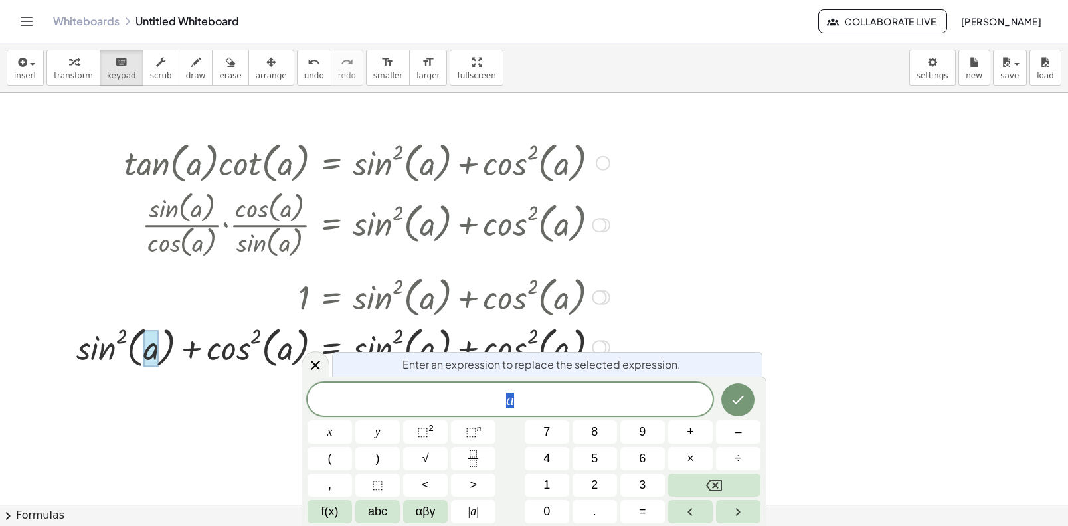
click at [201, 404] on div at bounding box center [534, 505] width 1068 height 824
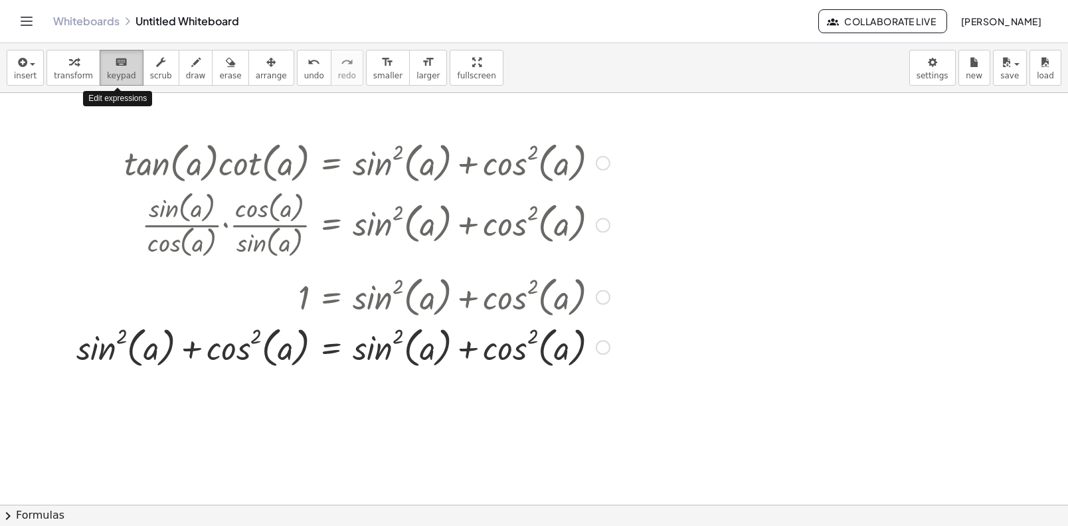
click at [115, 60] on icon "keyboard" at bounding box center [121, 62] width 13 height 16
click at [84, 60] on div "button" at bounding box center [73, 62] width 39 height 16
click at [189, 455] on div at bounding box center [534, 505] width 1068 height 824
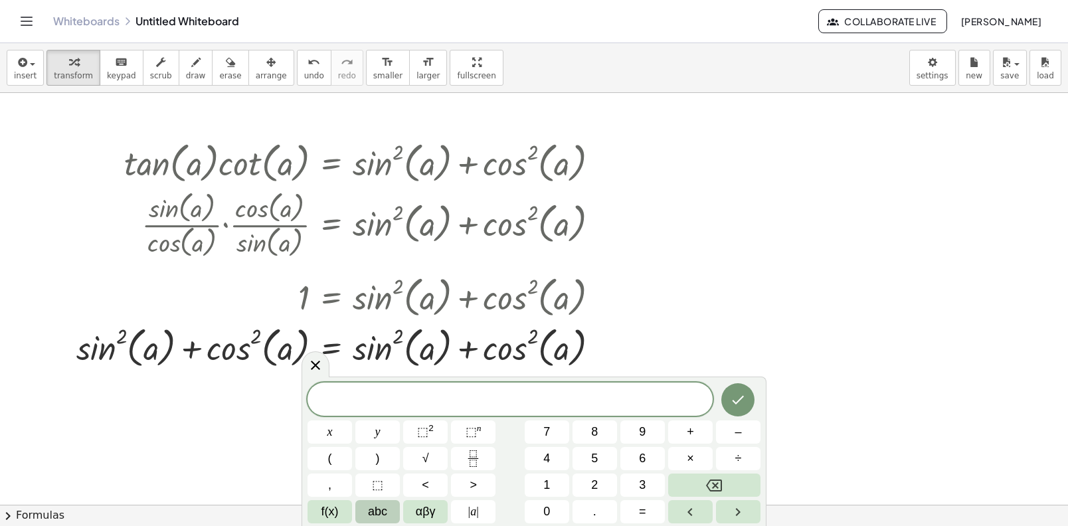
click at [383, 514] on span "abc" at bounding box center [377, 512] width 19 height 18
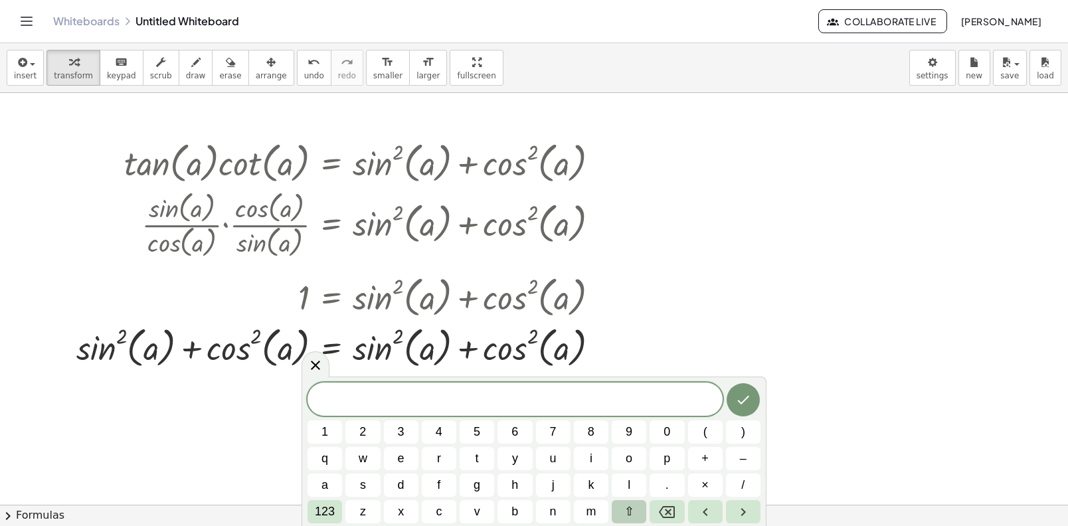
click at [631, 512] on span "⇧" at bounding box center [630, 512] width 10 height 18
click at [521, 462] on button "y" at bounding box center [515, 458] width 35 height 23
click at [620, 520] on button "⇧" at bounding box center [629, 511] width 35 height 23
click at [320, 480] on button "a" at bounding box center [325, 485] width 35 height 23
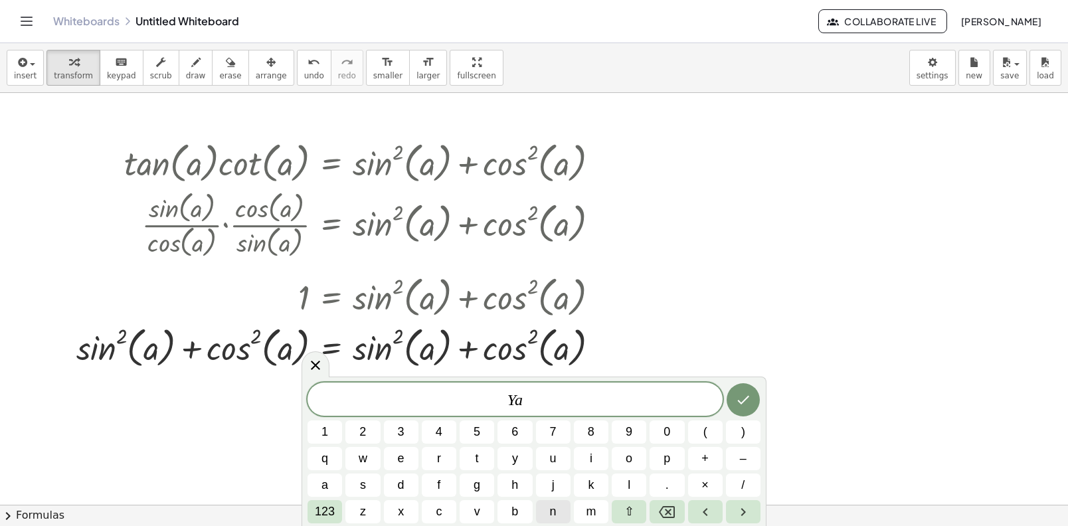
click at [547, 506] on button "n" at bounding box center [553, 511] width 35 height 23
click at [324, 494] on button "a" at bounding box center [325, 485] width 35 height 23
click at [338, 516] on button "123" at bounding box center [325, 511] width 35 height 23
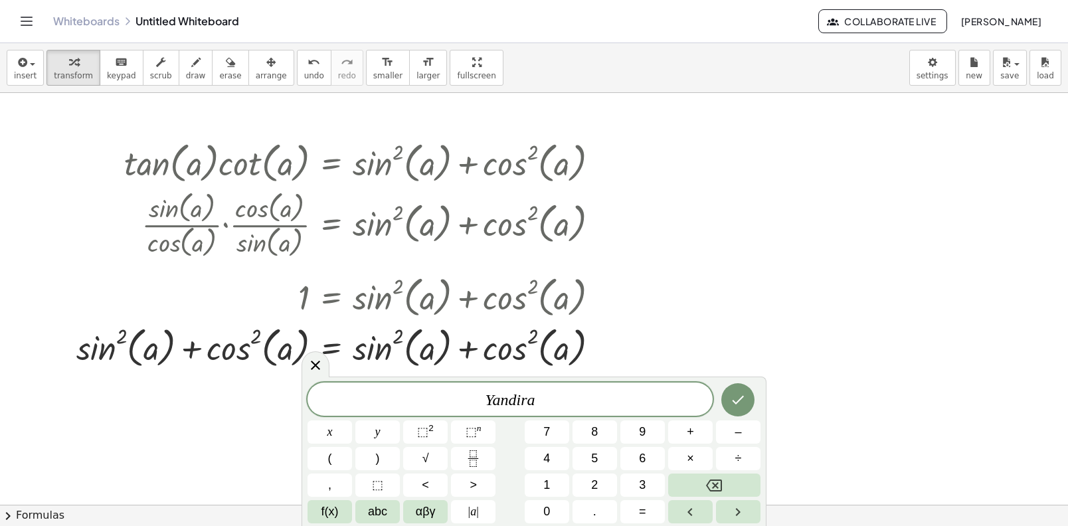
click at [595, 409] on span "Y a n d i r a ​" at bounding box center [510, 400] width 405 height 19
click at [560, 430] on button "7" at bounding box center [547, 432] width 45 height 23
click at [340, 516] on button "f(x)" at bounding box center [330, 511] width 45 height 23
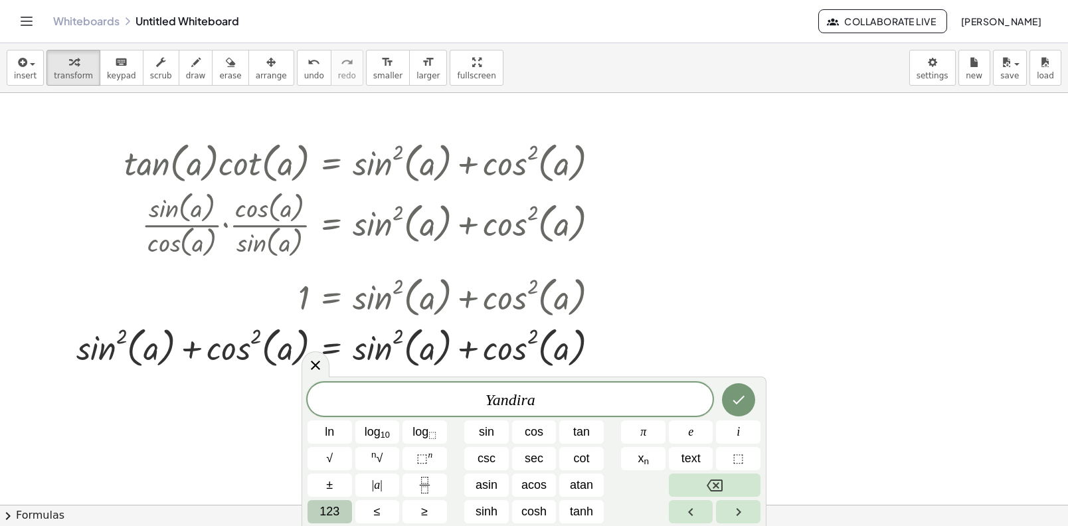
click at [318, 518] on button "123" at bounding box center [330, 511] width 45 height 23
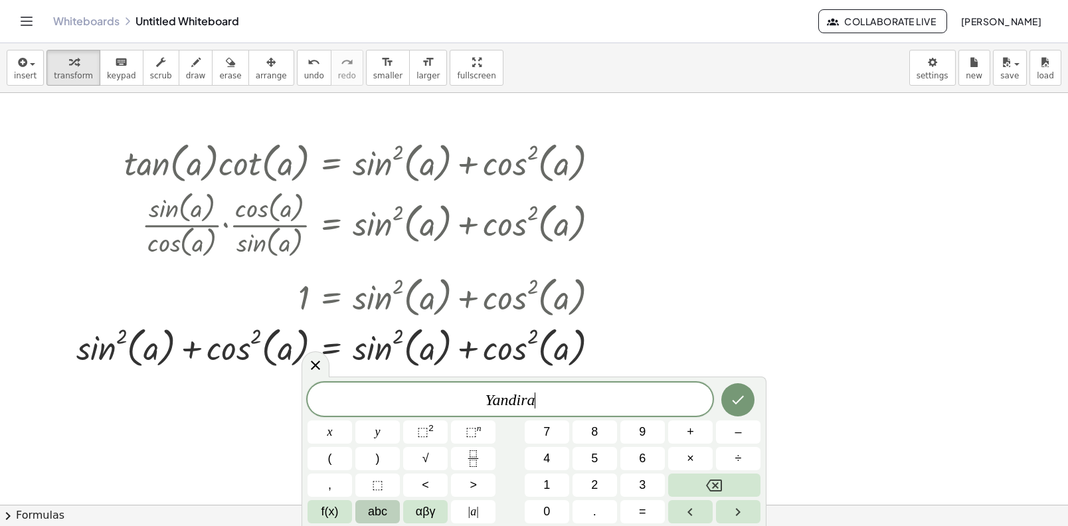
click at [365, 520] on button "abc" at bounding box center [377, 511] width 45 height 23
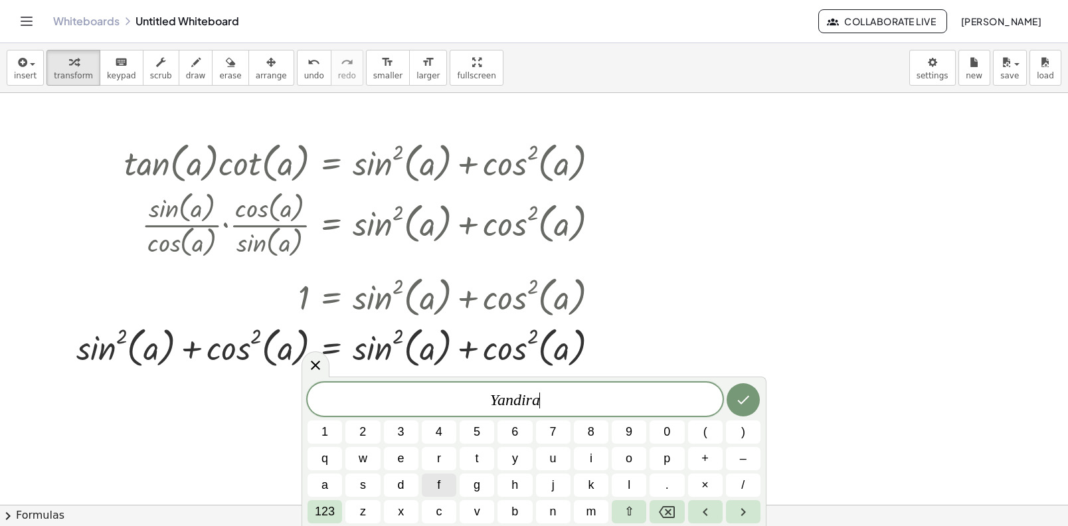
click at [451, 486] on button "f" at bounding box center [439, 485] width 35 height 23
click at [331, 512] on span "123" at bounding box center [325, 512] width 20 height 18
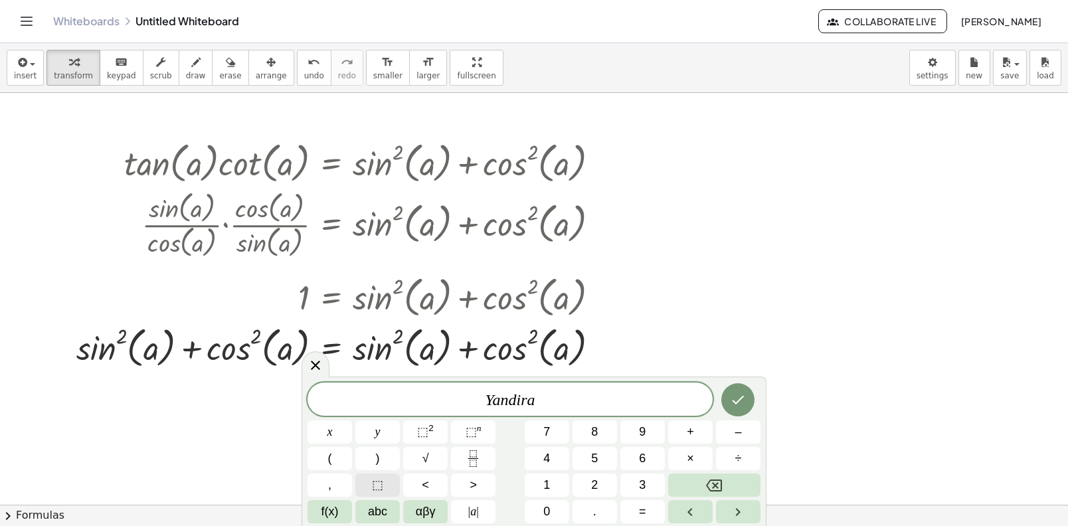
click at [373, 486] on span "⬚" at bounding box center [377, 485] width 11 height 18
click at [344, 520] on button "f(x)" at bounding box center [330, 511] width 45 height 23
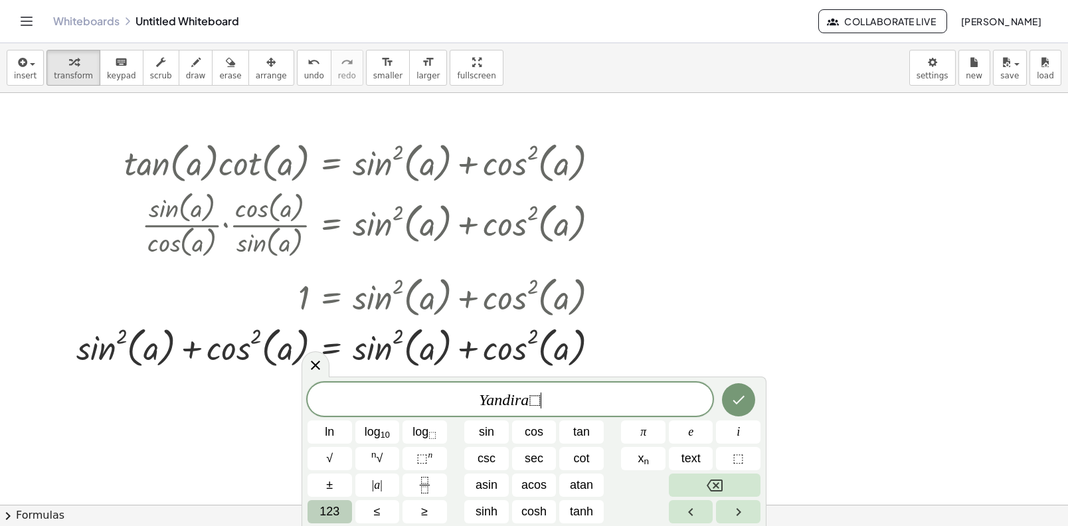
click at [332, 518] on span "123" at bounding box center [330, 512] width 20 height 18
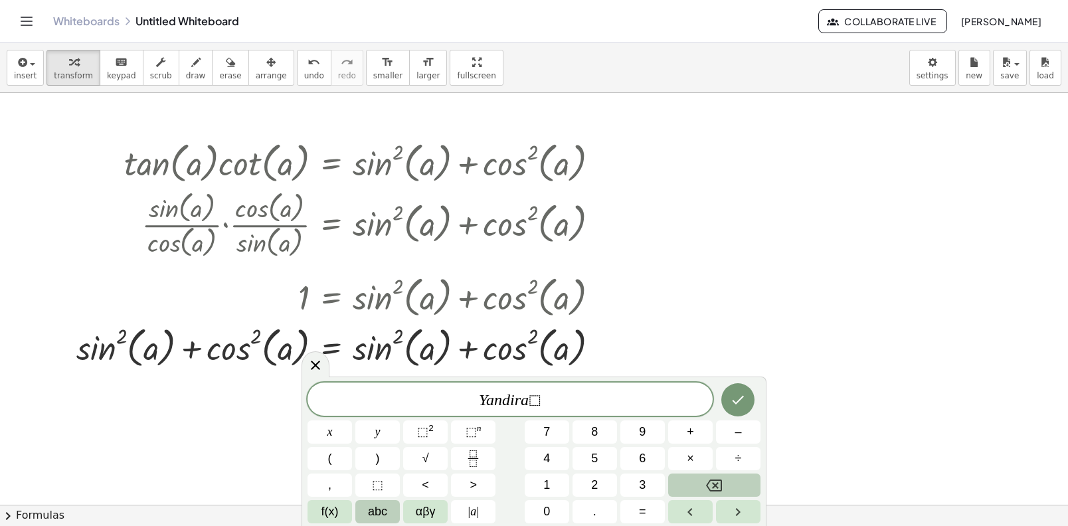
click at [392, 520] on button "abc" at bounding box center [377, 511] width 45 height 23
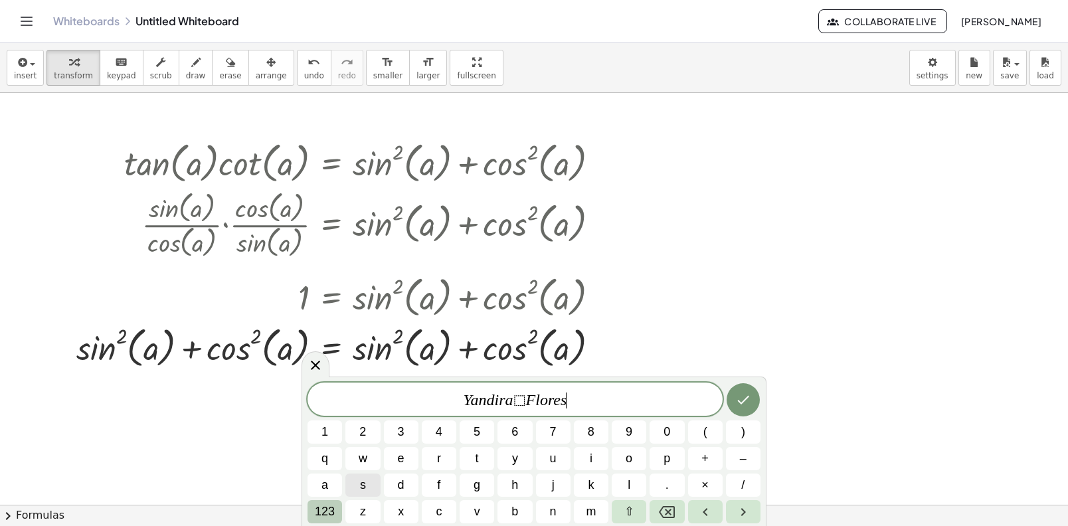
click at [322, 517] on span "123" at bounding box center [325, 512] width 20 height 18
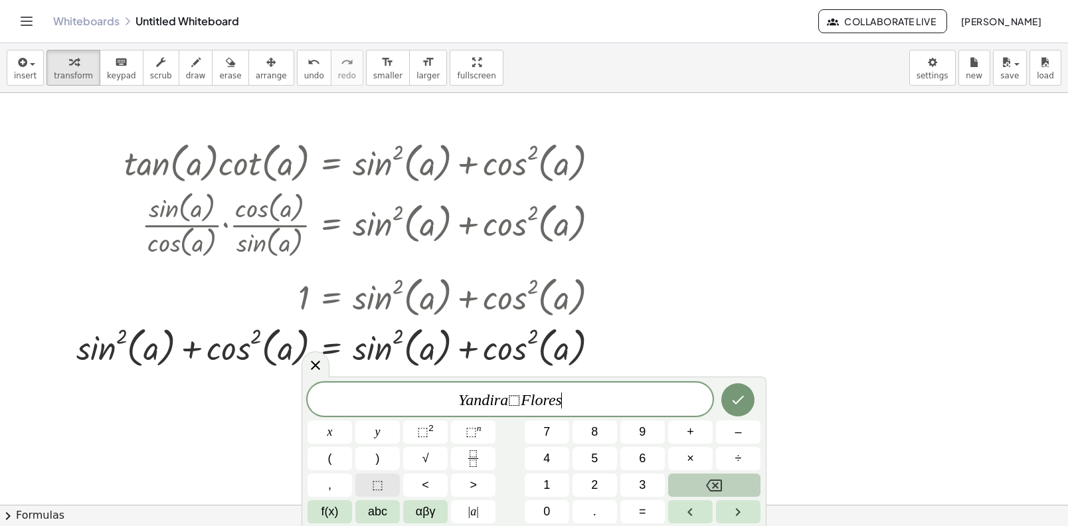
click at [388, 486] on button "⬚" at bounding box center [377, 485] width 45 height 23
click at [393, 519] on button "abc" at bounding box center [377, 511] width 45 height 23
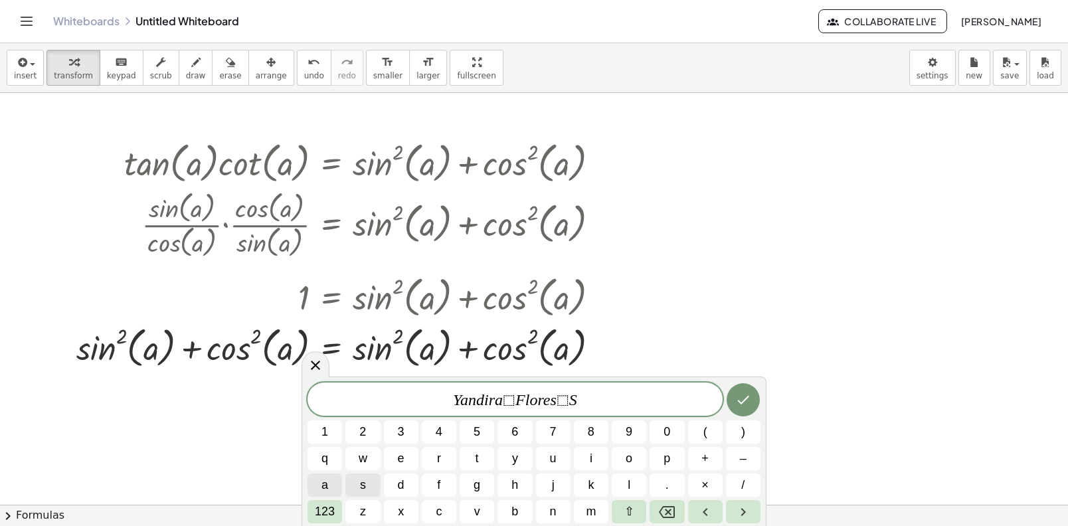
click at [326, 482] on span "a" at bounding box center [325, 485] width 7 height 18
click at [322, 478] on span "a" at bounding box center [325, 485] width 7 height 18
click at [322, 475] on button "a" at bounding box center [325, 485] width 35 height 23
click at [733, 407] on button "Done" at bounding box center [743, 399] width 33 height 33
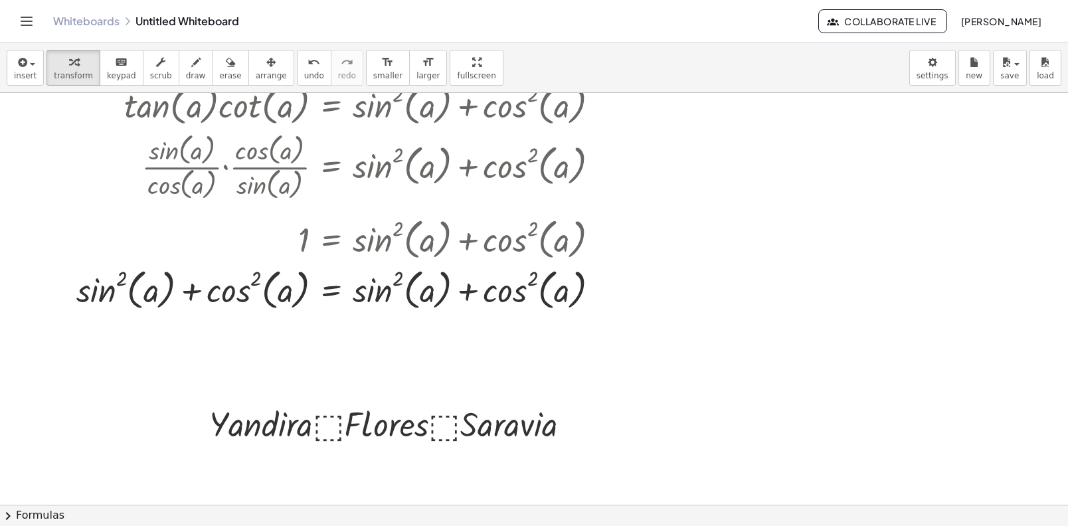
scroll to position [79, 0]
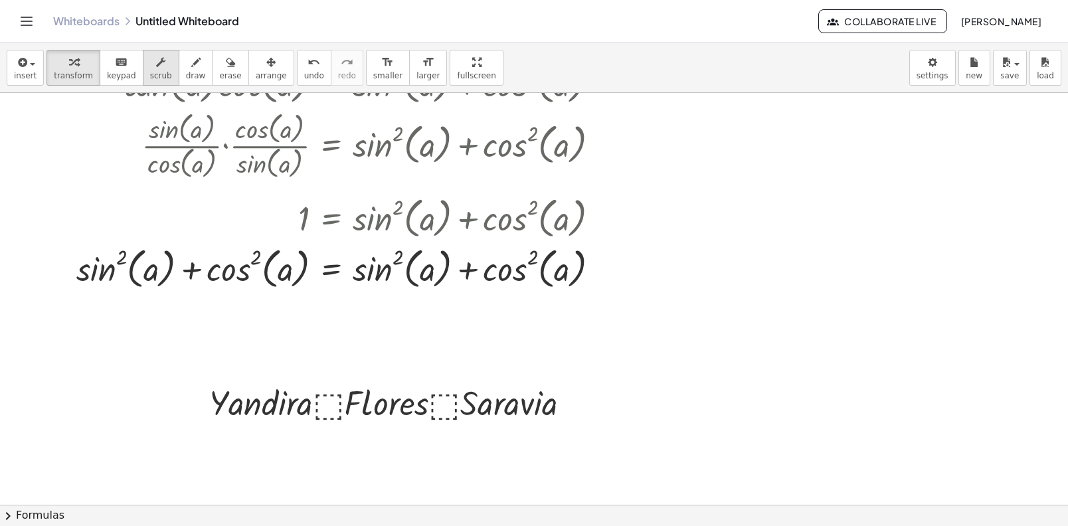
click at [152, 76] on span "scrub" at bounding box center [161, 75] width 22 height 9
click at [310, 391] on div at bounding box center [395, 401] width 385 height 45
click at [165, 451] on div at bounding box center [534, 426] width 1068 height 824
click at [266, 60] on icon "button" at bounding box center [270, 62] width 9 height 16
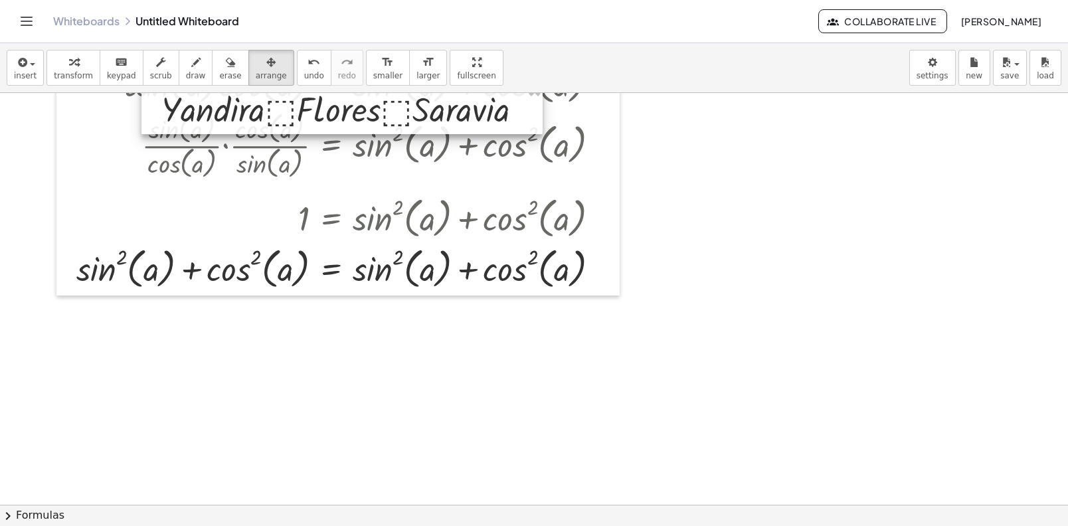
drag, startPoint x: 332, startPoint y: 409, endPoint x: 280, endPoint y: 122, distance: 292.3
click at [280, 122] on div at bounding box center [342, 108] width 401 height 52
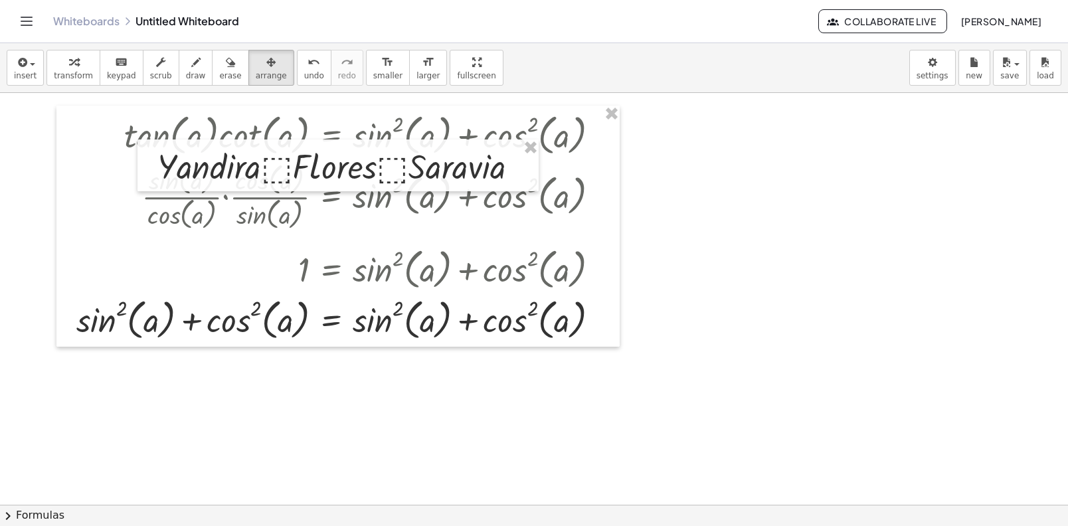
scroll to position [0, 0]
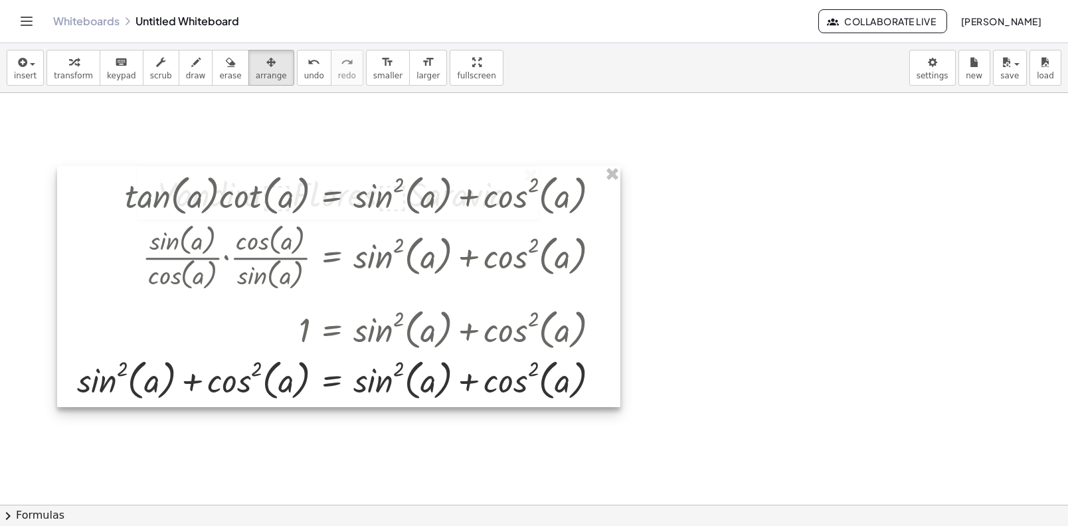
drag, startPoint x: 560, startPoint y: 251, endPoint x: 561, endPoint y: 288, distance: 37.2
click at [561, 288] on div at bounding box center [338, 286] width 563 height 241
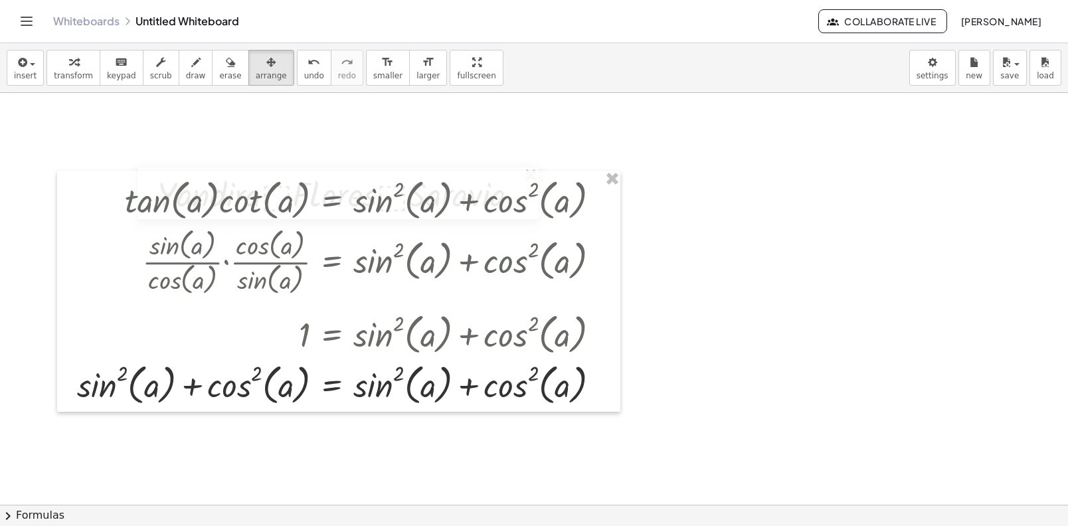
click at [368, 171] on div at bounding box center [338, 291] width 563 height 241
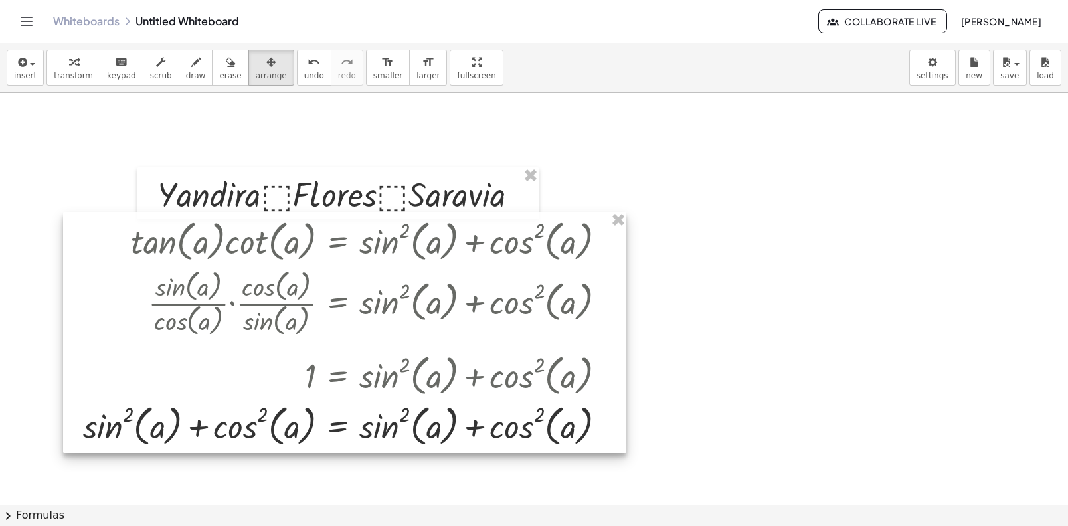
drag, startPoint x: 373, startPoint y: 180, endPoint x: 377, endPoint y: 220, distance: 40.1
click at [377, 221] on div at bounding box center [344, 332] width 563 height 241
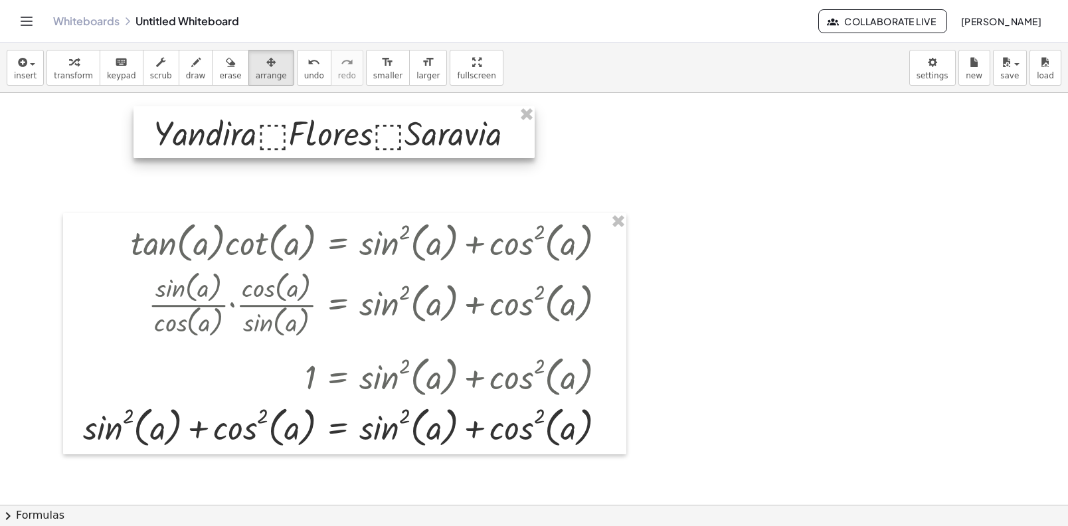
drag, startPoint x: 376, startPoint y: 197, endPoint x: 372, endPoint y: 136, distance: 61.3
click at [372, 136] on div at bounding box center [334, 132] width 401 height 52
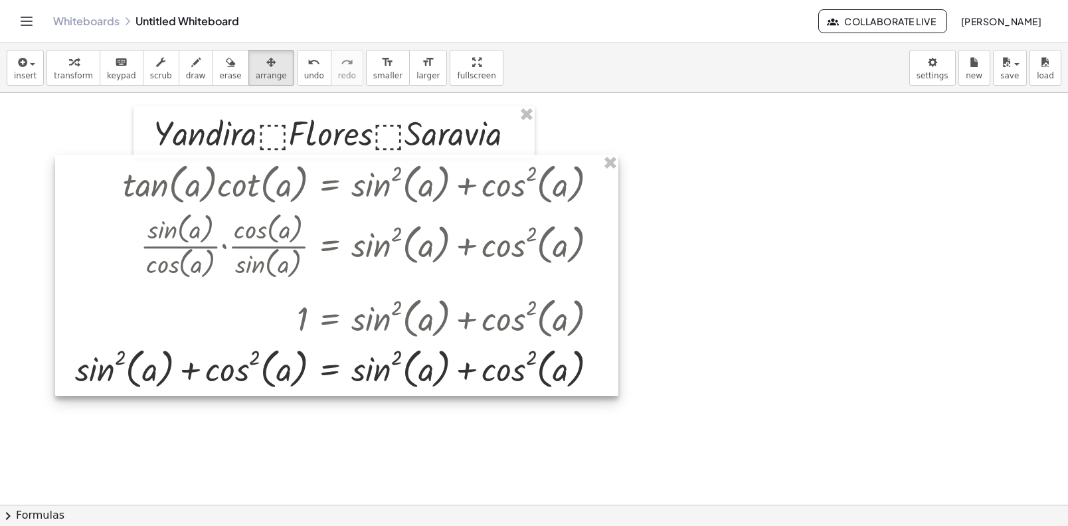
drag, startPoint x: 405, startPoint y: 286, endPoint x: 397, endPoint y: 227, distance: 59.0
click at [397, 227] on div at bounding box center [336, 275] width 563 height 241
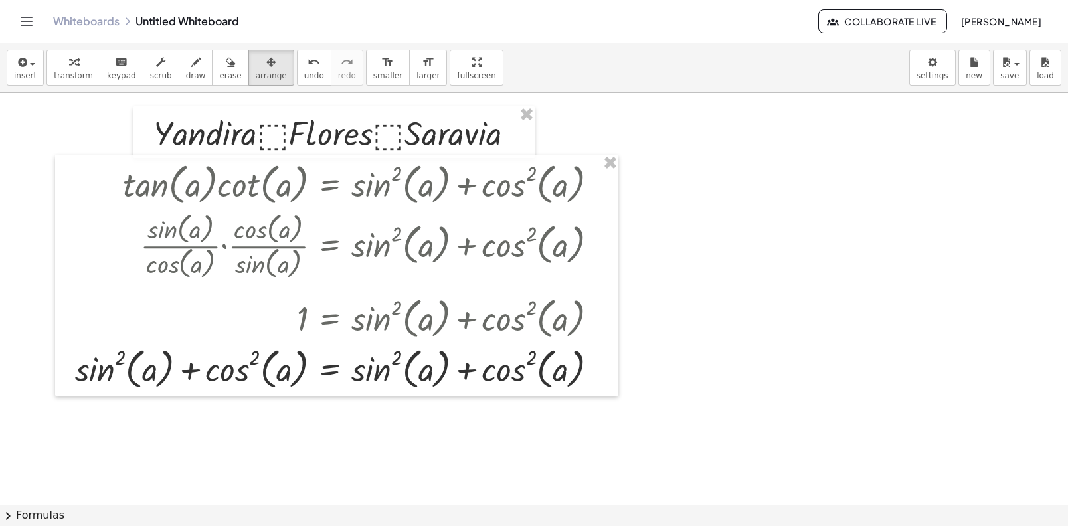
click at [855, 256] on div at bounding box center [534, 505] width 1068 height 824
click at [256, 74] on span "arrange" at bounding box center [271, 75] width 31 height 9
click at [150, 78] on span "scrub" at bounding box center [161, 75] width 22 height 9
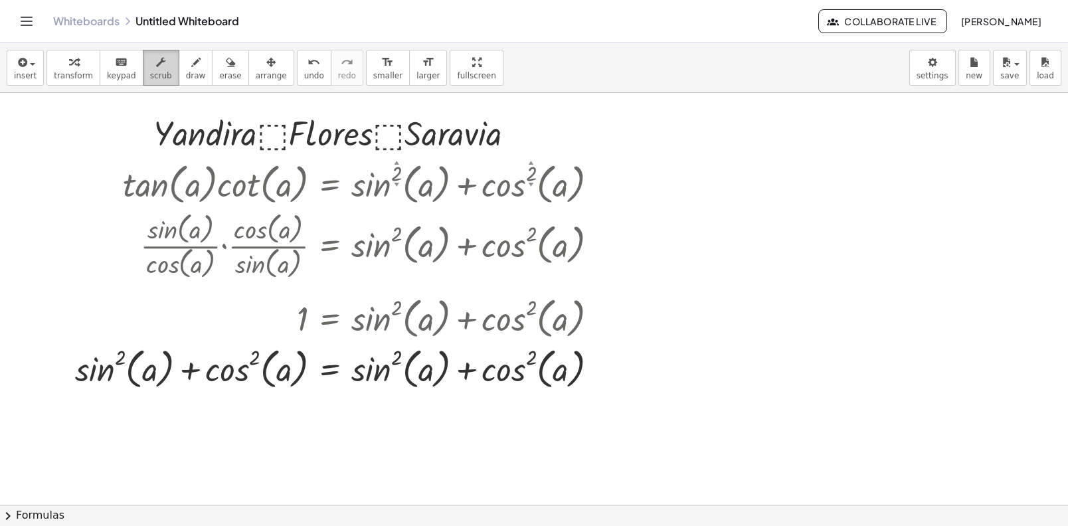
click at [143, 75] on button "scrub" at bounding box center [161, 68] width 37 height 36
click at [124, 64] on icon "keyboard" at bounding box center [121, 62] width 13 height 16
click at [273, 136] on div at bounding box center [339, 132] width 385 height 45
click at [292, 138] on div at bounding box center [339, 132] width 385 height 45
click at [256, 79] on span "arrange" at bounding box center [271, 75] width 31 height 9
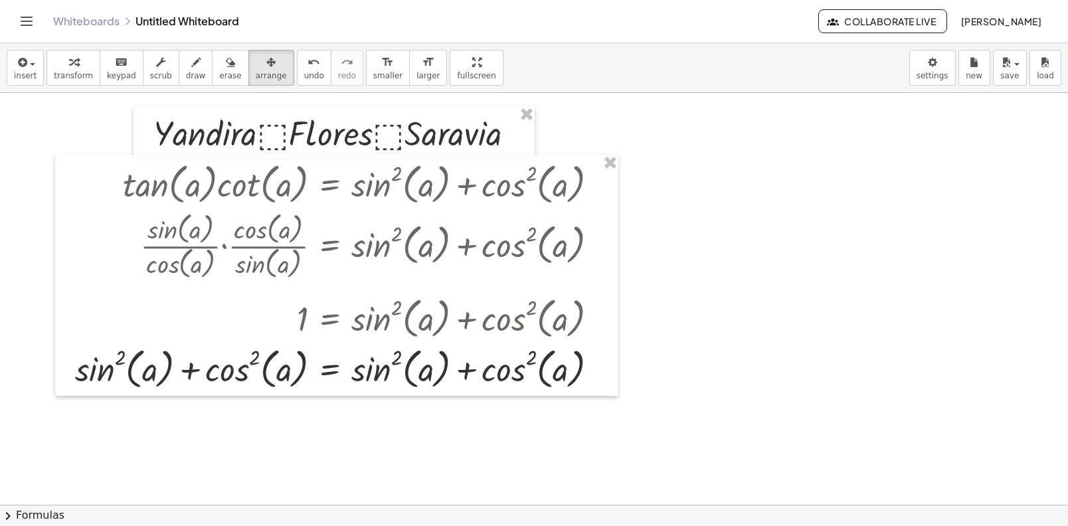
click at [258, 104] on div at bounding box center [534, 505] width 1068 height 824
click at [264, 120] on div at bounding box center [334, 132] width 401 height 52
click at [117, 66] on icon "keyboard" at bounding box center [121, 62] width 13 height 16
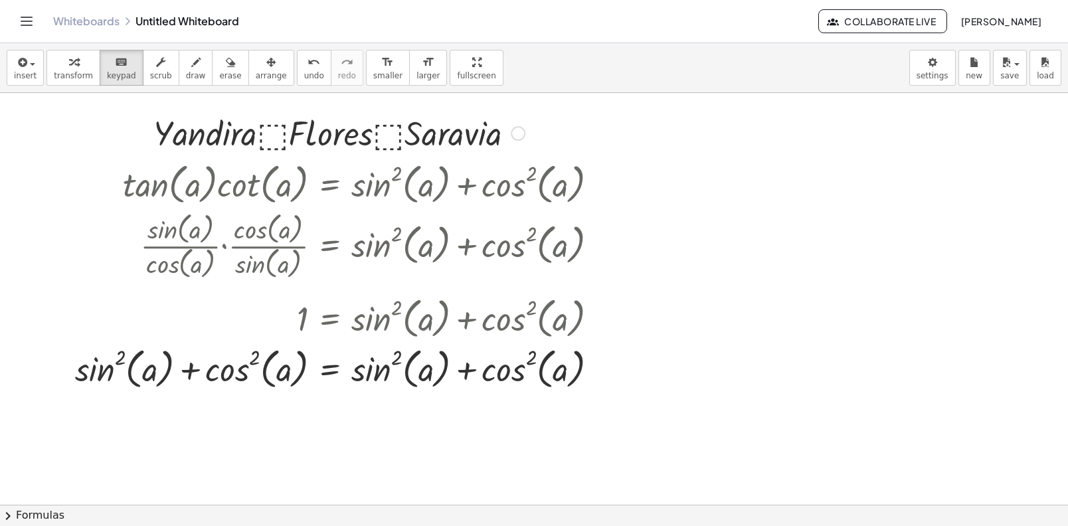
click at [225, 132] on div at bounding box center [339, 132] width 385 height 45
click at [75, 73] on span "transform" at bounding box center [73, 75] width 39 height 9
click at [278, 133] on div at bounding box center [339, 132] width 385 height 45
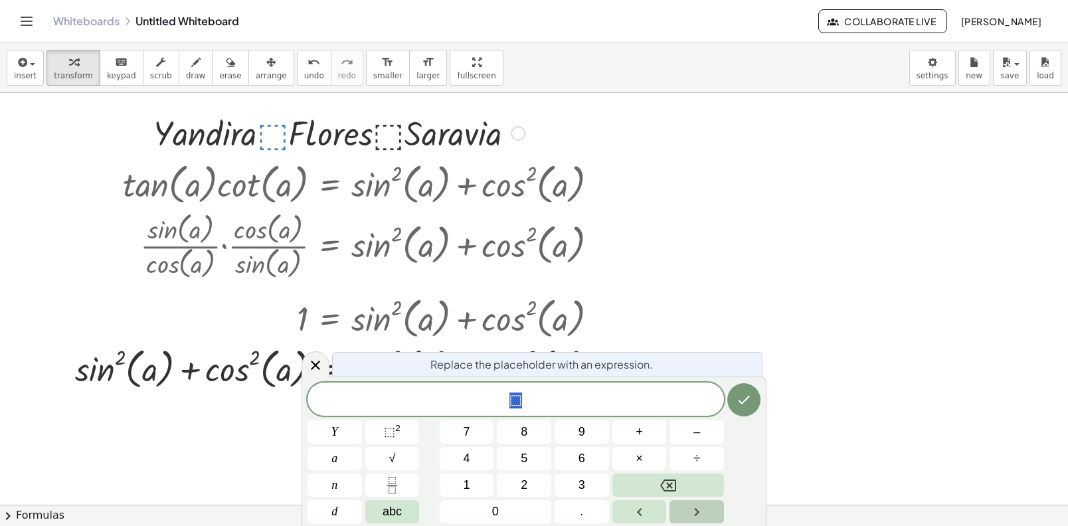
click at [277, 132] on div at bounding box center [339, 132] width 385 height 45
click at [65, 77] on span "transform" at bounding box center [73, 75] width 39 height 9
click at [591, 520] on button "." at bounding box center [582, 511] width 54 height 23
click at [748, 415] on button "Done" at bounding box center [744, 399] width 33 height 33
click at [317, 369] on icon at bounding box center [316, 365] width 16 height 16
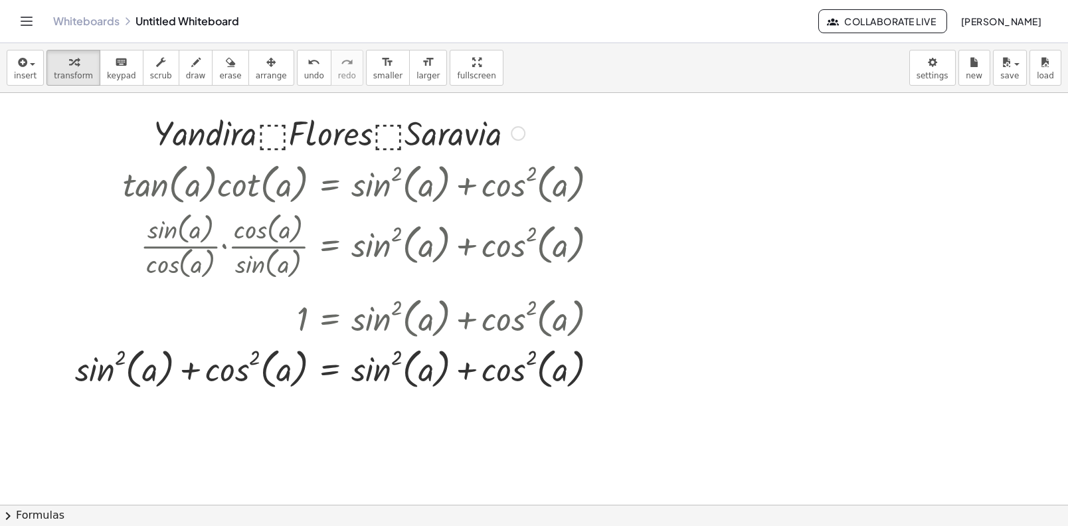
click at [286, 135] on div at bounding box center [339, 132] width 385 height 45
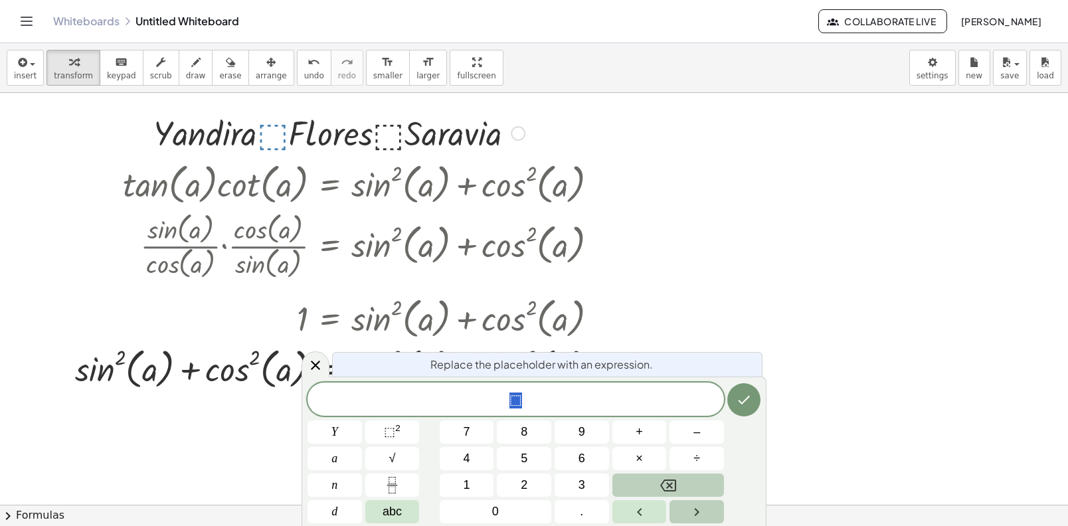
click at [684, 492] on button "Backspace" at bounding box center [669, 485] width 112 height 23
click at [592, 520] on button "." at bounding box center [582, 511] width 54 height 23
click at [739, 403] on icon "Done" at bounding box center [744, 400] width 16 height 16
click at [310, 368] on icon at bounding box center [316, 365] width 16 height 16
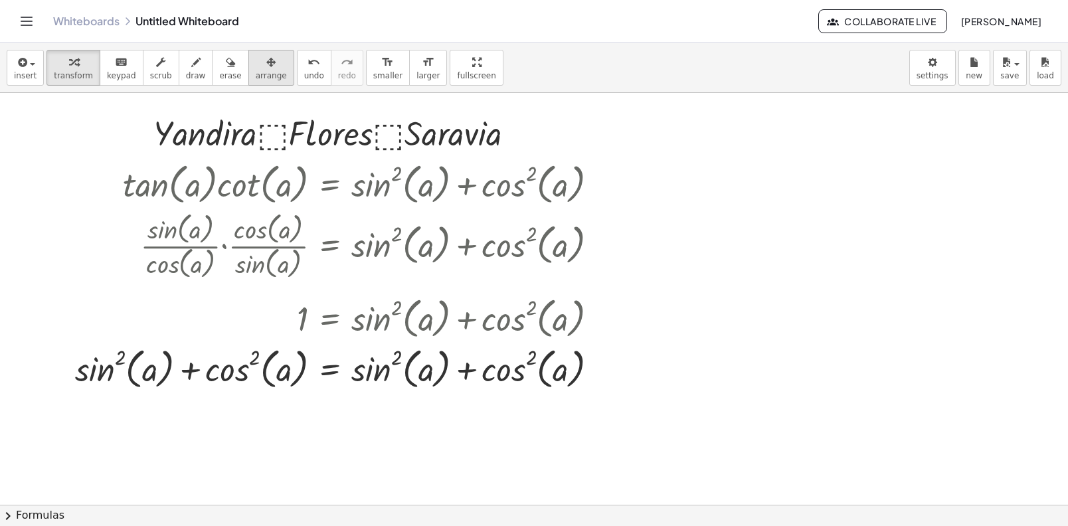
click at [256, 72] on span "arrange" at bounding box center [271, 75] width 31 height 9
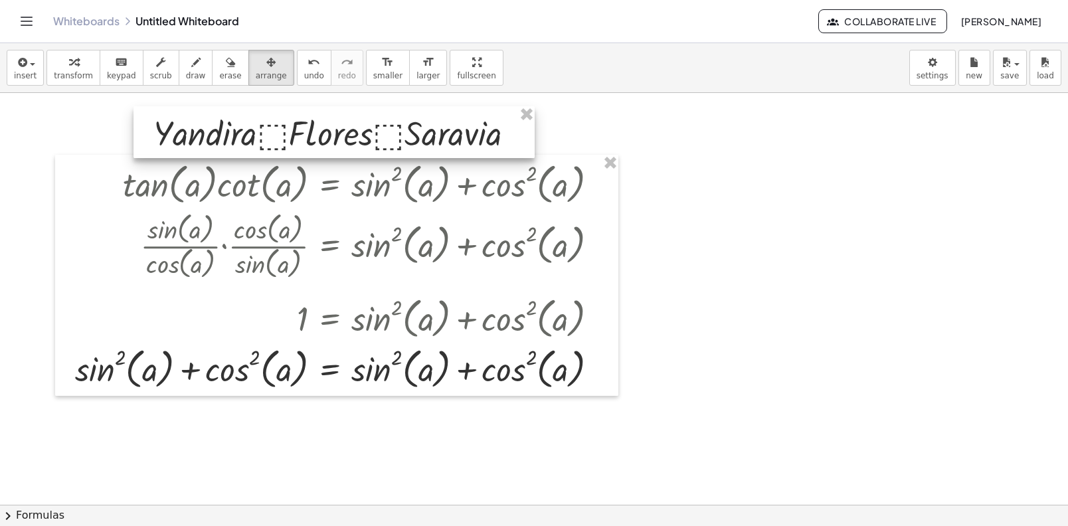
click at [330, 128] on div at bounding box center [334, 132] width 401 height 52
click at [330, 129] on div at bounding box center [334, 132] width 401 height 52
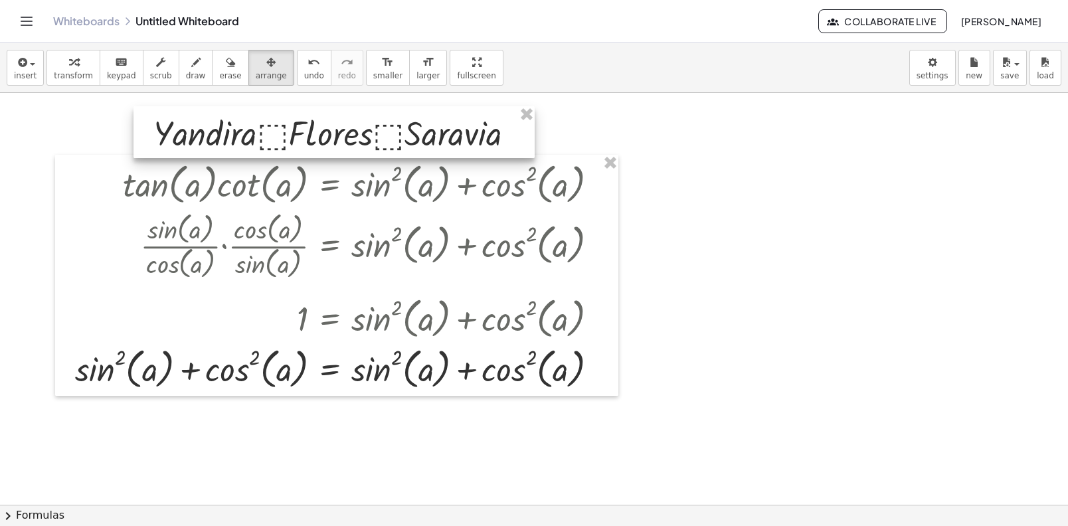
click at [330, 129] on div at bounding box center [334, 132] width 401 height 52
click at [330, 128] on div at bounding box center [334, 132] width 401 height 52
click at [100, 57] on button "keyboard keypad" at bounding box center [122, 68] width 44 height 36
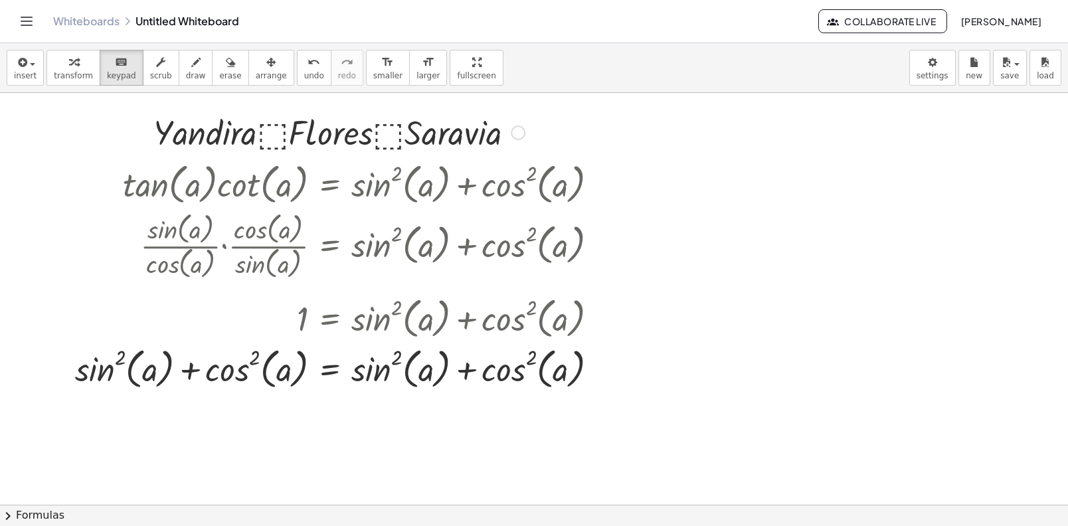
drag, startPoint x: 178, startPoint y: 117, endPoint x: 371, endPoint y: 119, distance: 192.7
click at [371, 119] on div at bounding box center [339, 131] width 385 height 45
click at [430, 126] on div at bounding box center [339, 131] width 385 height 45
click at [523, 134] on div at bounding box center [518, 133] width 15 height 15
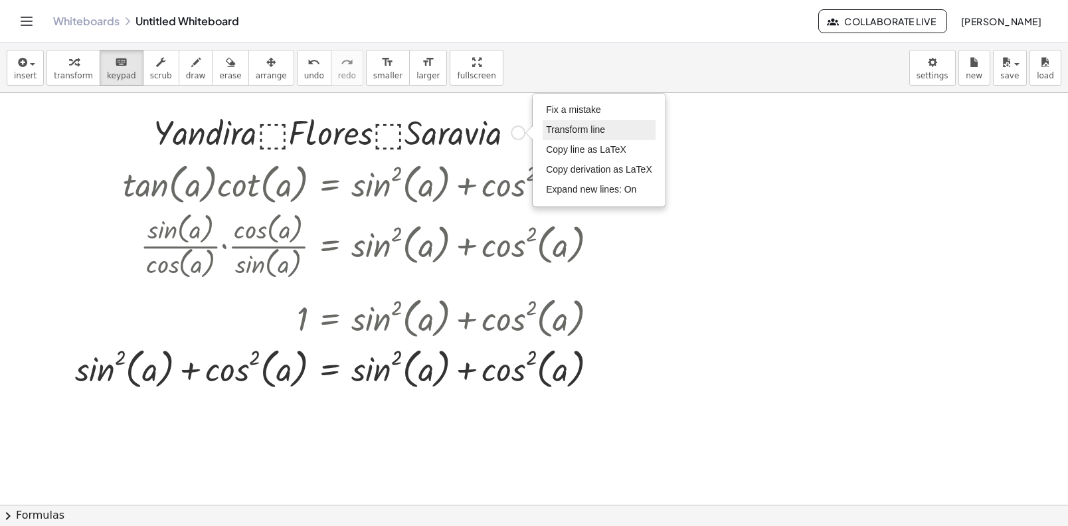
click at [573, 128] on span "Transform line" at bounding box center [575, 129] width 59 height 11
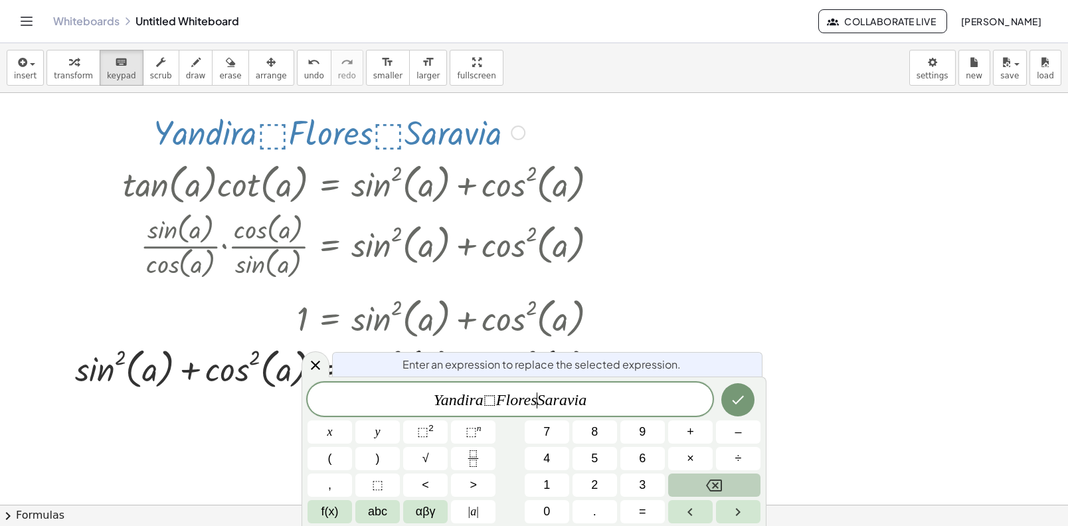
click at [498, 397] on var "F" at bounding box center [501, 399] width 10 height 17
click at [598, 520] on button "." at bounding box center [595, 511] width 45 height 23
click at [597, 520] on button "." at bounding box center [595, 511] width 45 height 23
click at [742, 412] on button "Done" at bounding box center [738, 399] width 33 height 33
click at [732, 401] on icon "Done" at bounding box center [738, 400] width 16 height 16
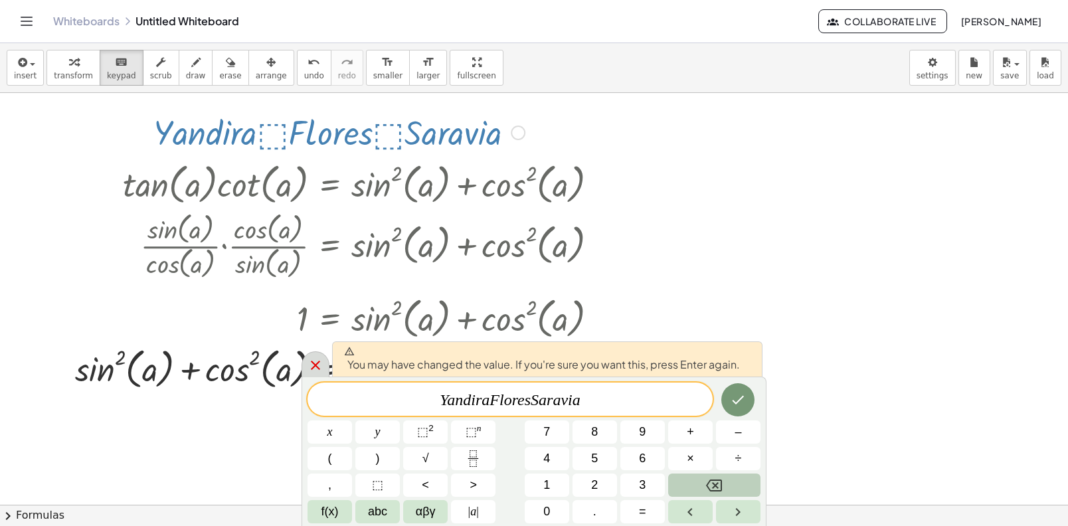
click at [308, 363] on icon at bounding box center [316, 365] width 16 height 16
